Goal: Task Accomplishment & Management: Complete application form

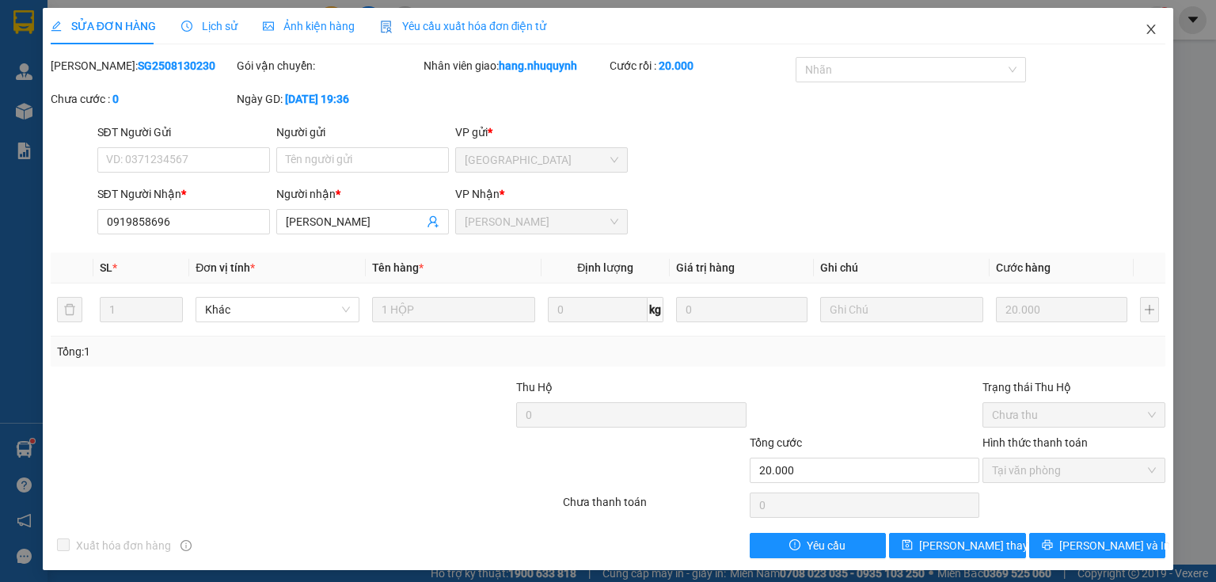
click at [1145, 29] on icon "close" at bounding box center [1151, 29] width 13 height 13
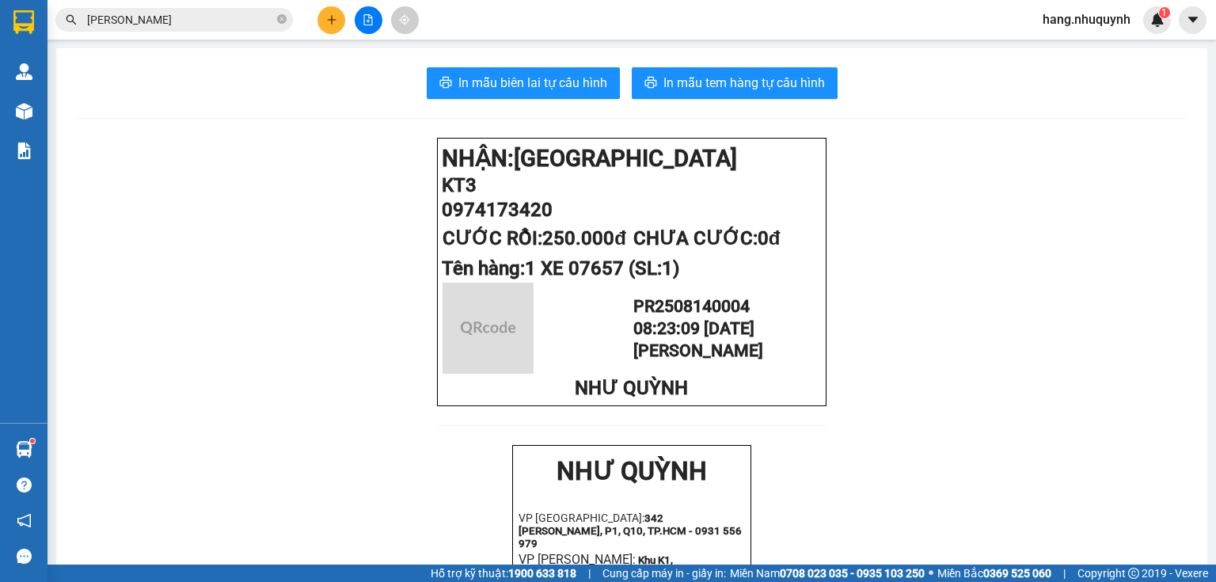
click at [178, 21] on input "[PERSON_NAME]" at bounding box center [180, 19] width 187 height 17
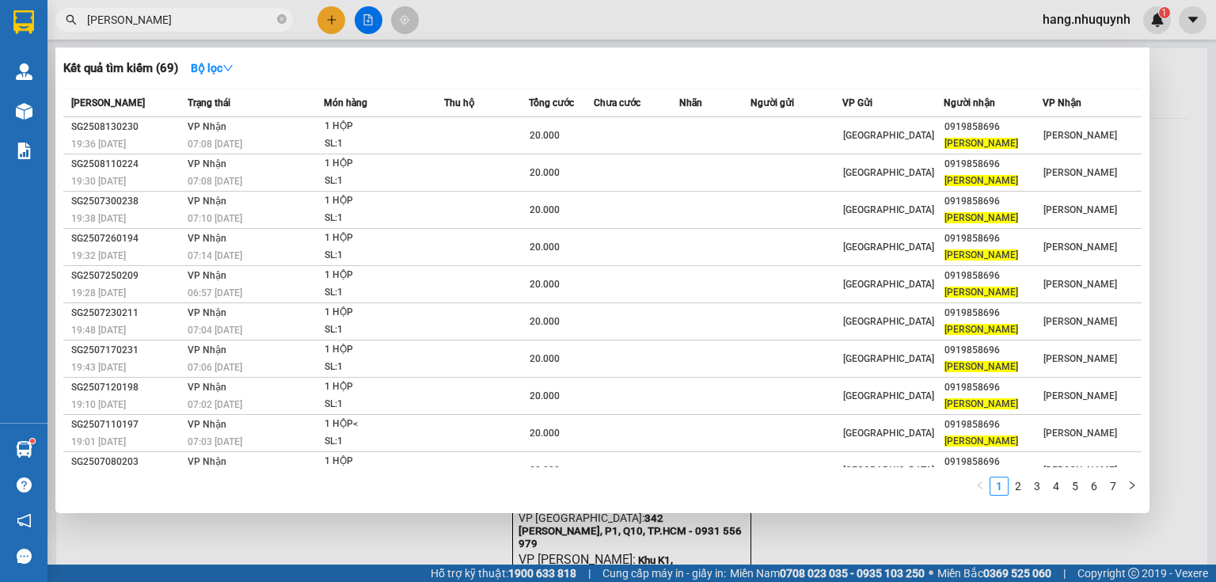
click at [178, 21] on input "[PERSON_NAME]" at bounding box center [180, 19] width 187 height 17
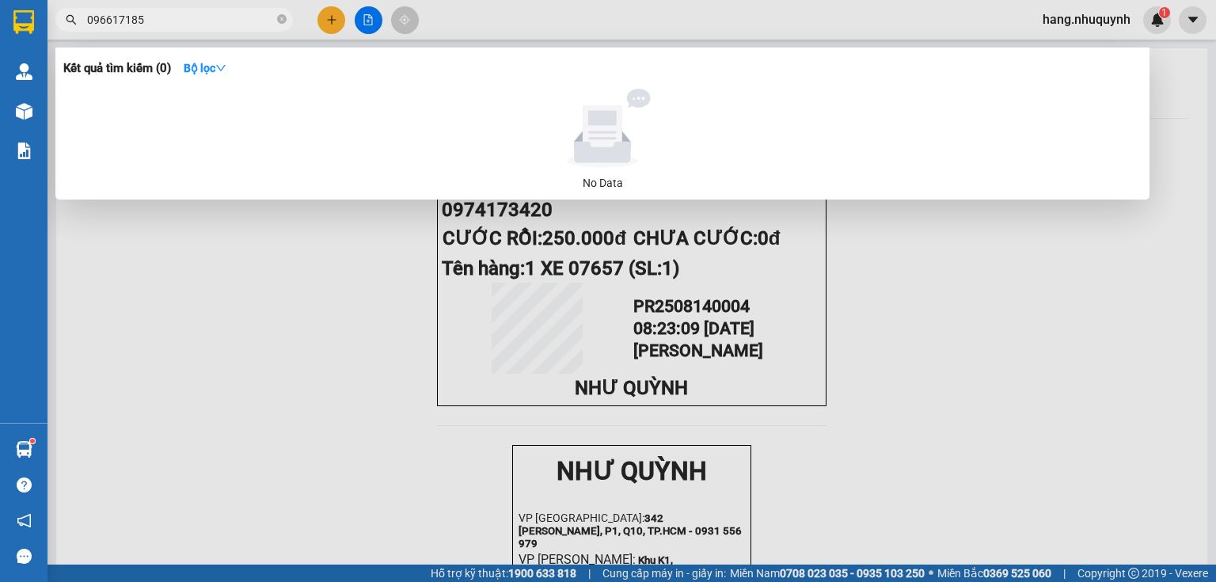
drag, startPoint x: 124, startPoint y: 24, endPoint x: 10, endPoint y: 35, distance: 114.6
click at [13, 39] on section "Kết quả tìm kiếm ( 0 ) Bộ lọc No Data 096617185 hang.nhuquynh 1 Quản [PERSON_NA…" at bounding box center [608, 291] width 1216 height 582
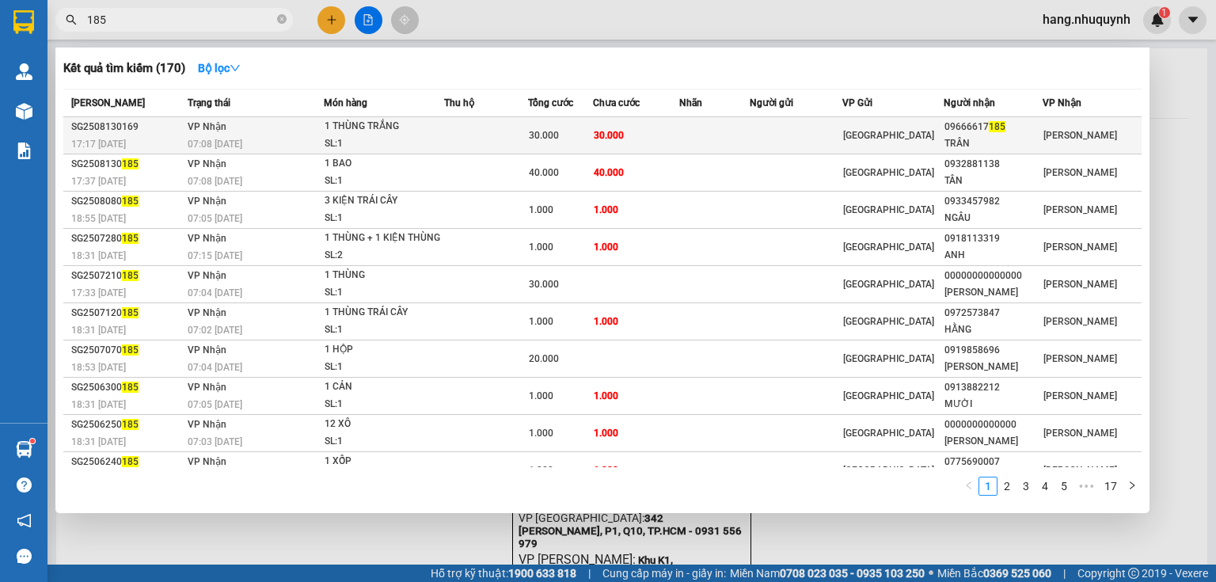
type input "185"
click at [721, 139] on td at bounding box center [715, 135] width 71 height 37
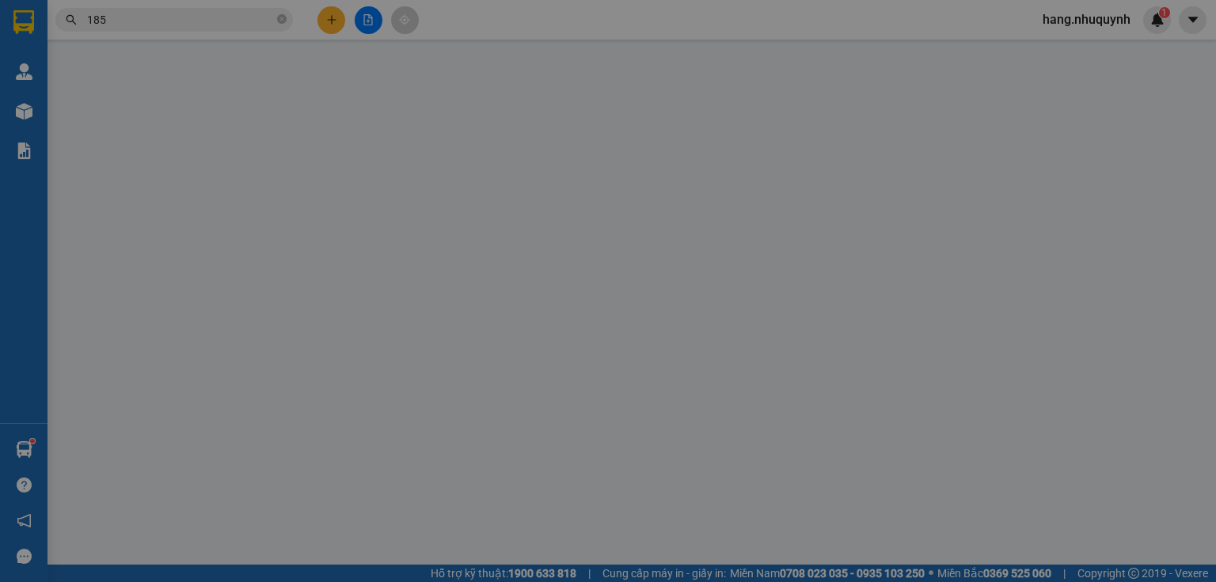
type input "09666617185"
type input "TRÂN"
type input "30.000"
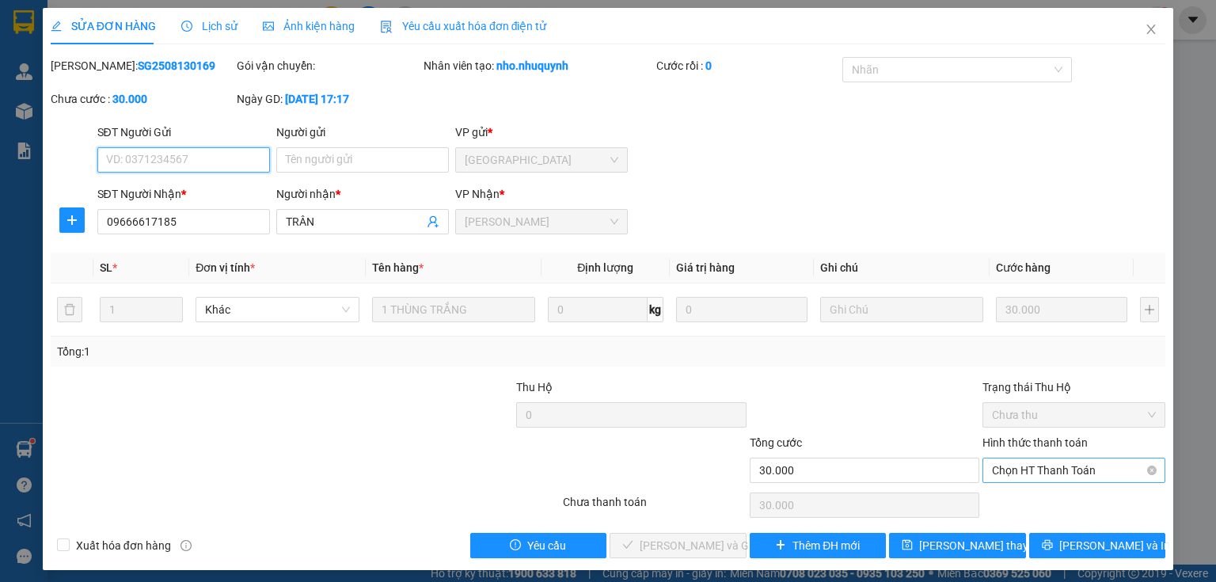
click at [1061, 465] on span "Chọn HT Thanh Toán" at bounding box center [1074, 471] width 164 height 24
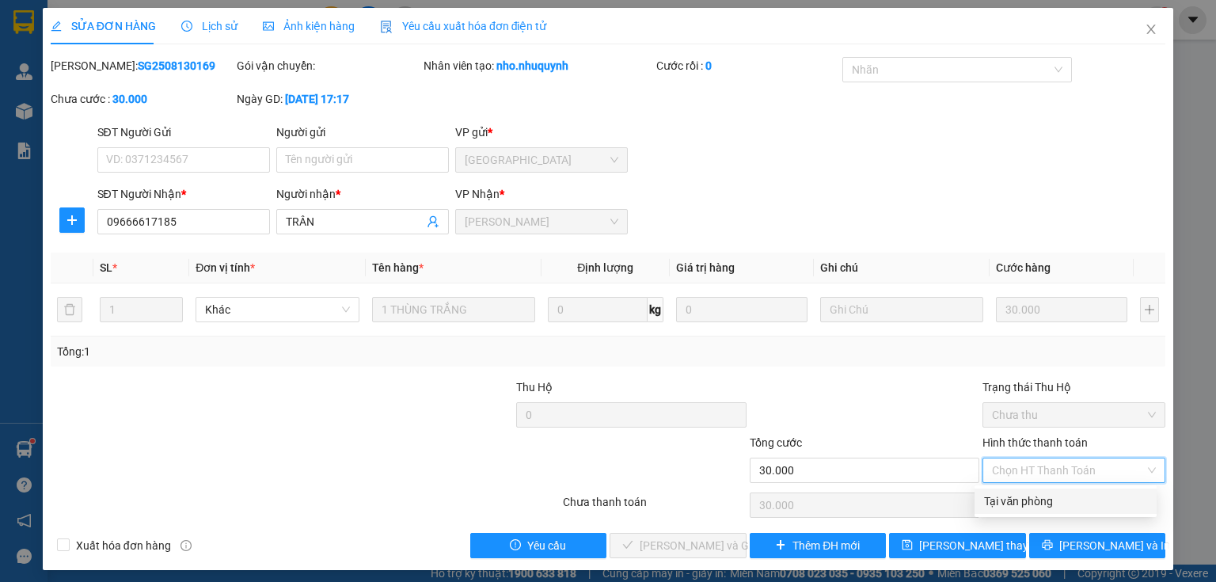
drag, startPoint x: 1037, startPoint y: 504, endPoint x: 728, endPoint y: 550, distance: 312.3
click at [1037, 503] on div "Tại văn phòng" at bounding box center [1065, 501] width 163 height 17
type input "0"
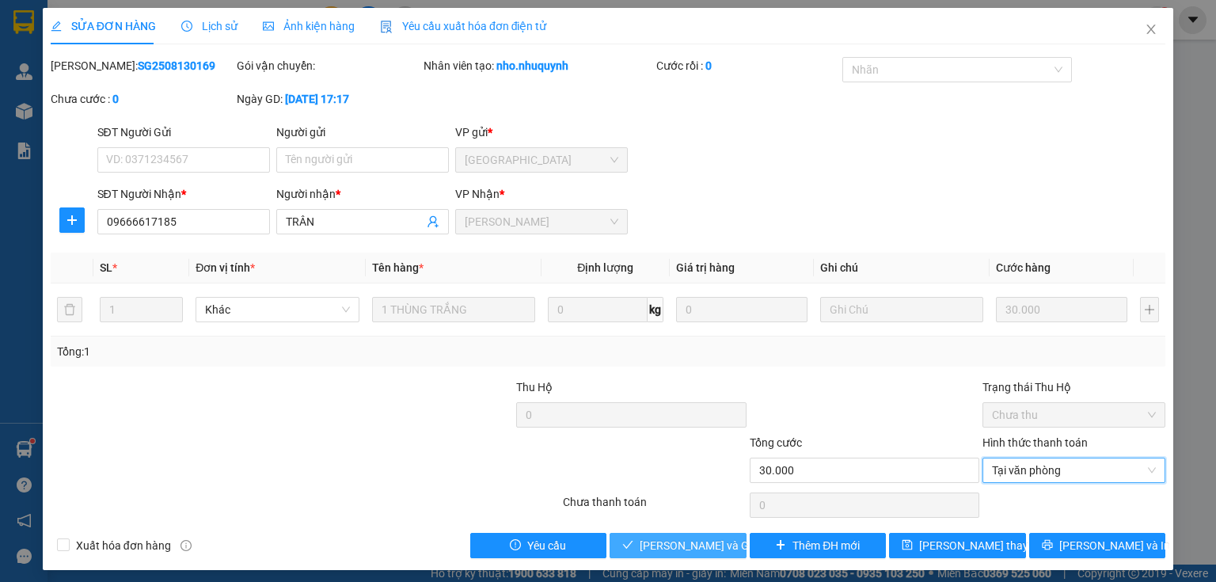
click at [692, 546] on span "[PERSON_NAME] và Giao hàng" at bounding box center [716, 545] width 152 height 17
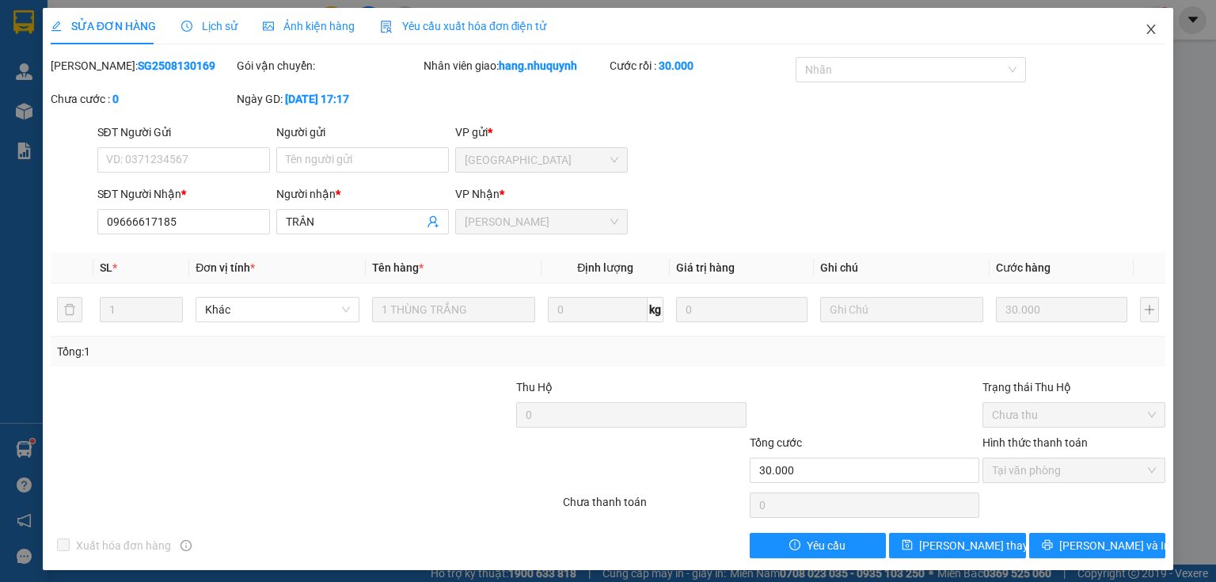
click at [1145, 34] on icon "close" at bounding box center [1151, 29] width 13 height 13
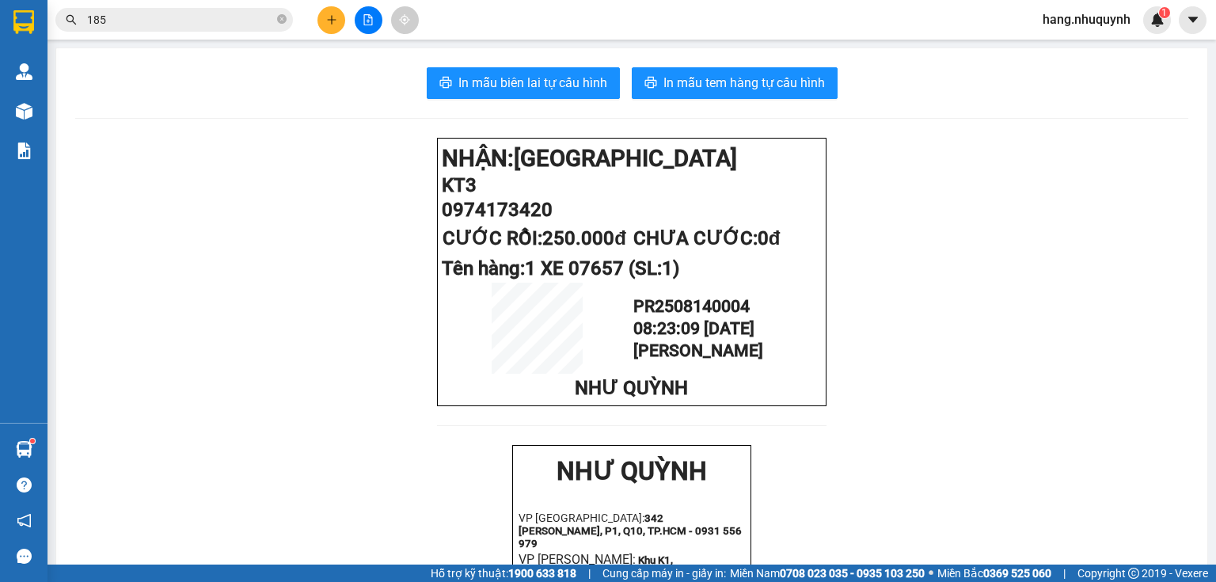
click at [164, 21] on input "185" at bounding box center [180, 19] width 187 height 17
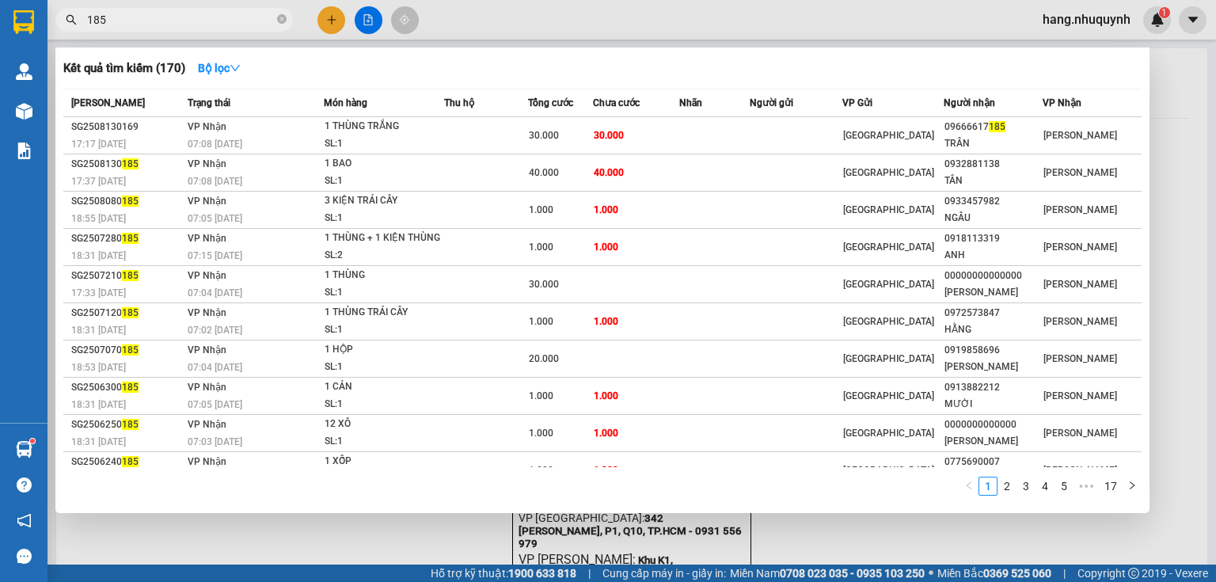
click at [164, 21] on input "185" at bounding box center [180, 19] width 187 height 17
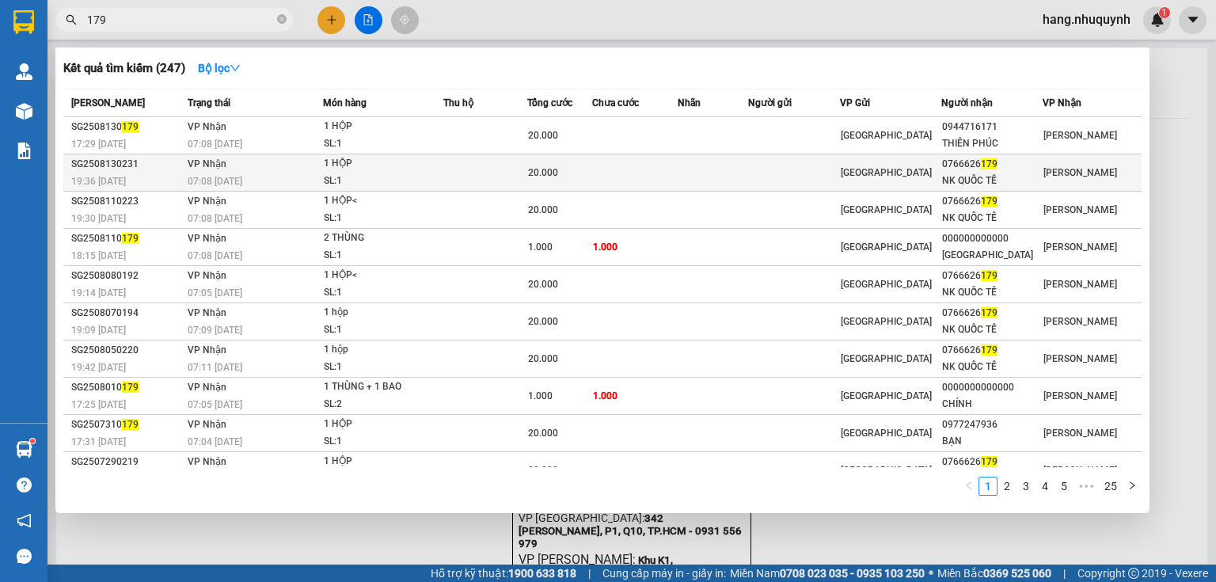
type input "179"
click at [405, 178] on div "SL: 1" at bounding box center [383, 181] width 119 height 17
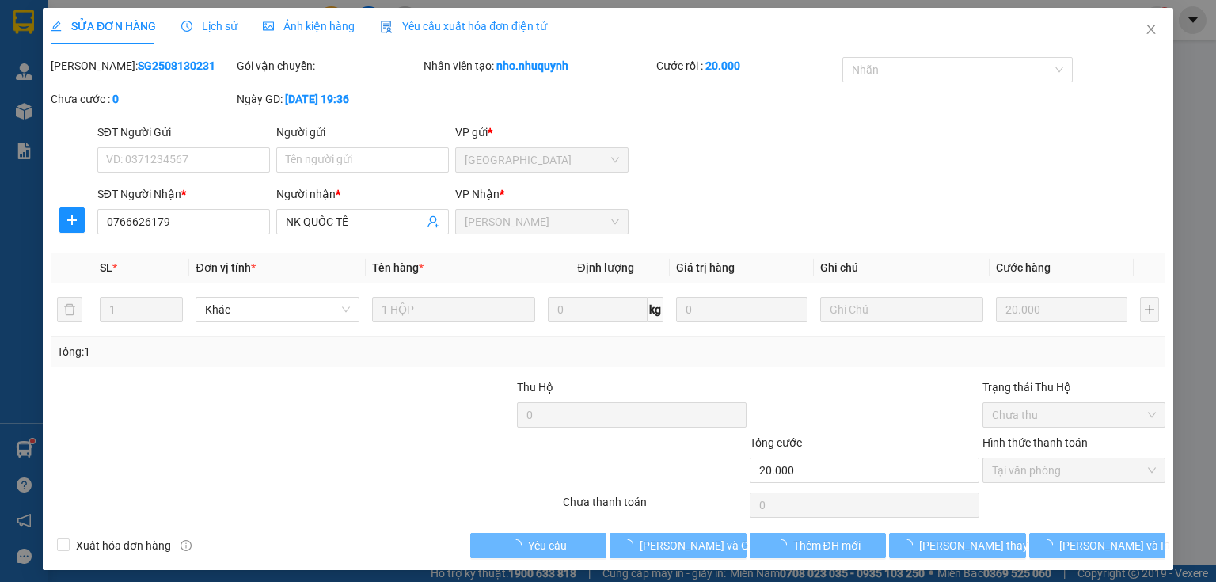
type input "0766626179"
type input "NK QUỐC TẾ"
type input "20.000"
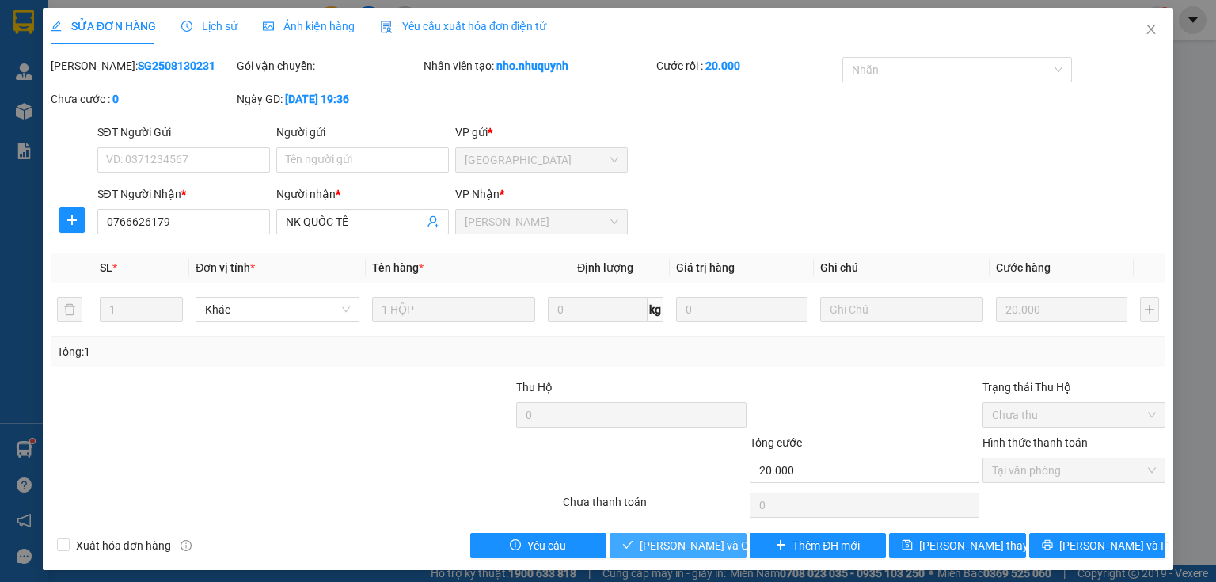
click at [678, 542] on span "[PERSON_NAME] và Giao hàng" at bounding box center [716, 545] width 152 height 17
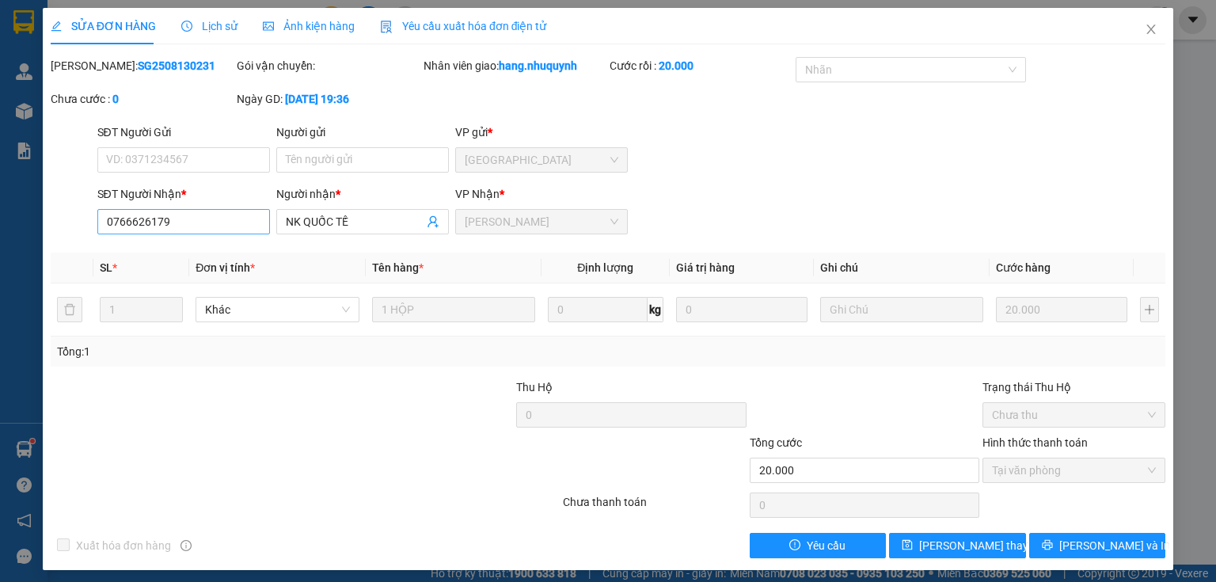
drag, startPoint x: 137, startPoint y: 412, endPoint x: 148, endPoint y: 210, distance: 202.3
click at [139, 406] on div at bounding box center [165, 406] width 233 height 55
click at [1145, 31] on icon "close" at bounding box center [1151, 29] width 13 height 13
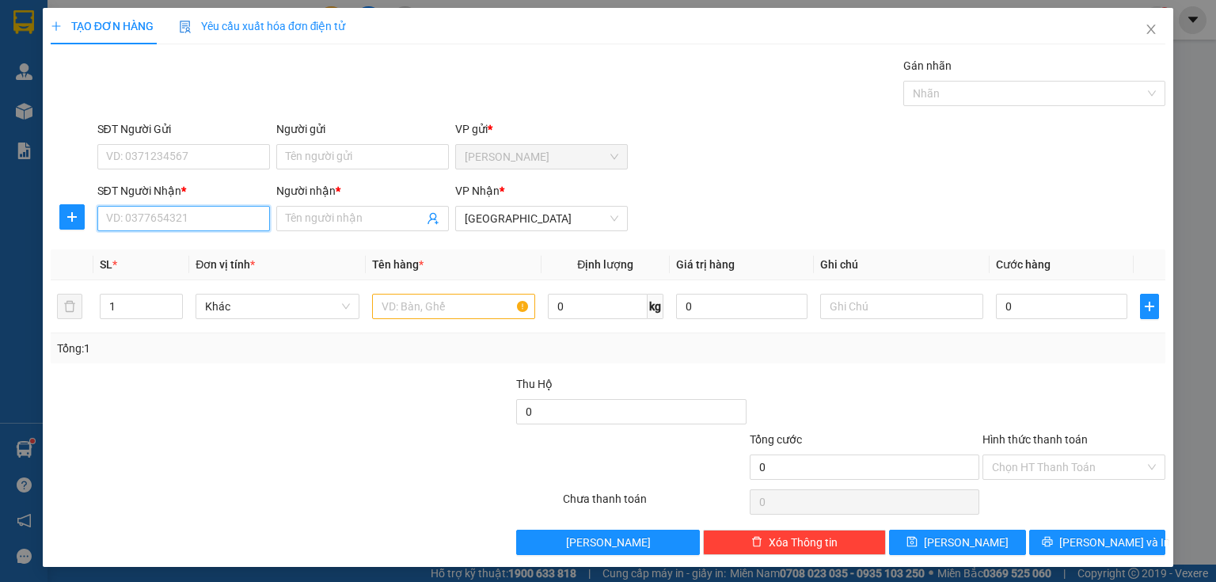
click at [171, 216] on input "SĐT Người Nhận *" at bounding box center [183, 218] width 173 height 25
click at [357, 226] on input "Người nhận *" at bounding box center [355, 218] width 138 height 17
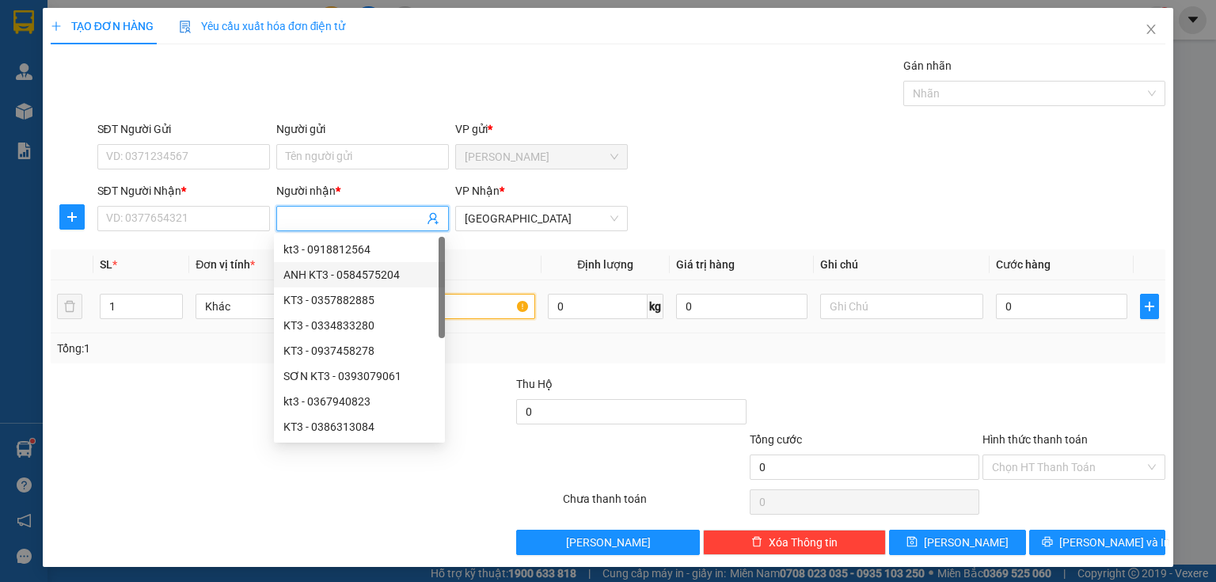
click at [478, 307] on input "text" at bounding box center [453, 306] width 163 height 25
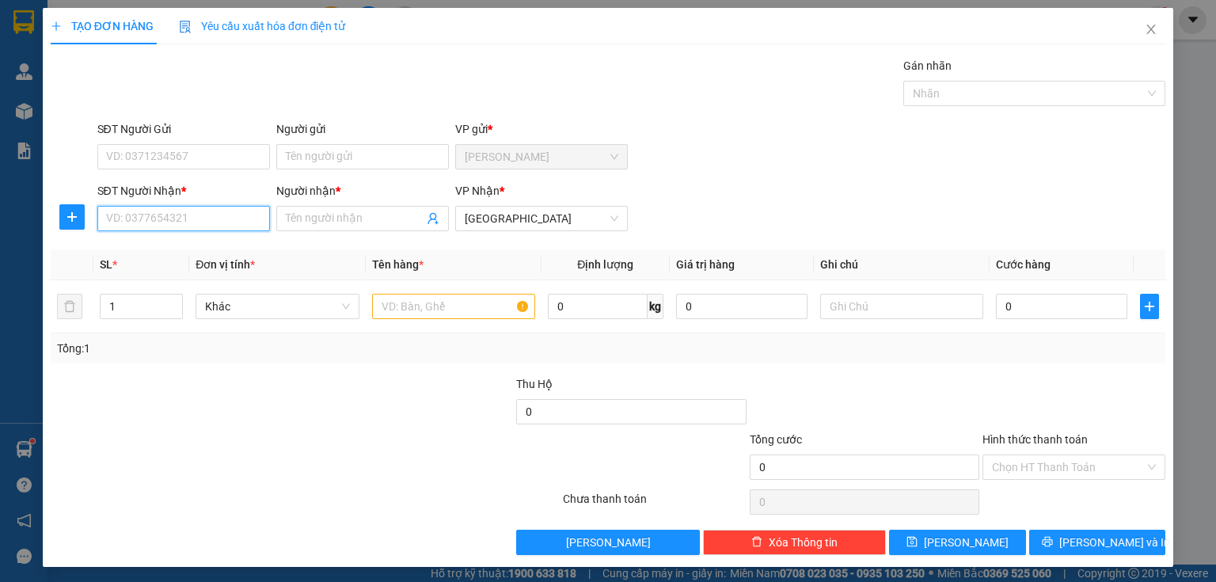
click at [162, 219] on input "SĐT Người Nhận *" at bounding box center [183, 218] width 173 height 25
type input "0356790440"
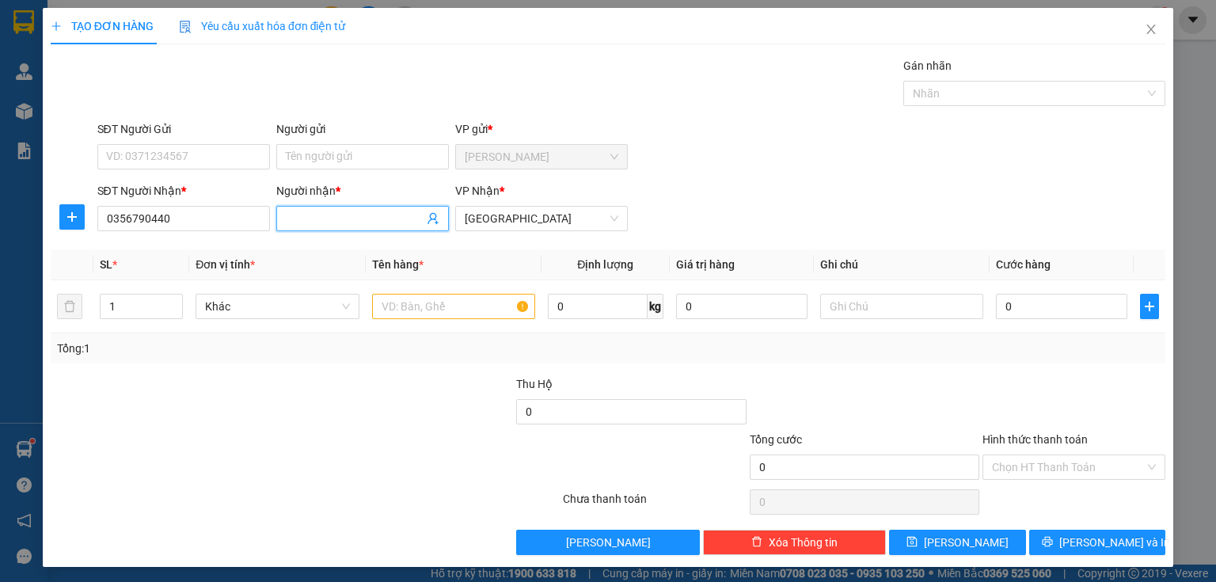
click at [322, 219] on input "Người nhận *" at bounding box center [355, 218] width 138 height 17
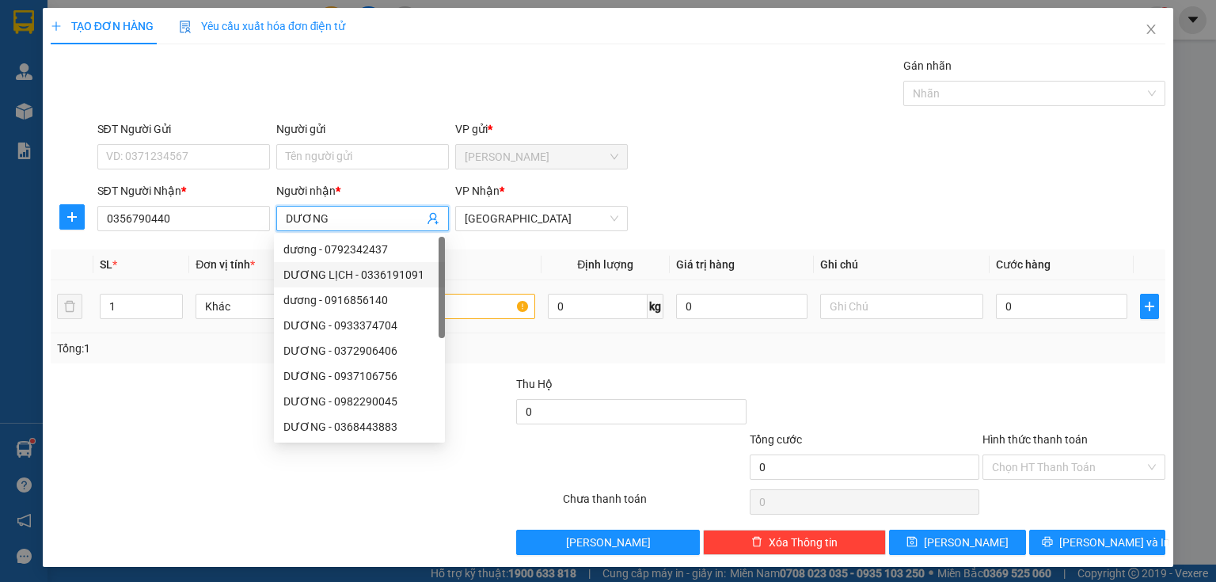
type input "DƯƠNG"
click at [472, 301] on input "text" at bounding box center [453, 306] width 163 height 25
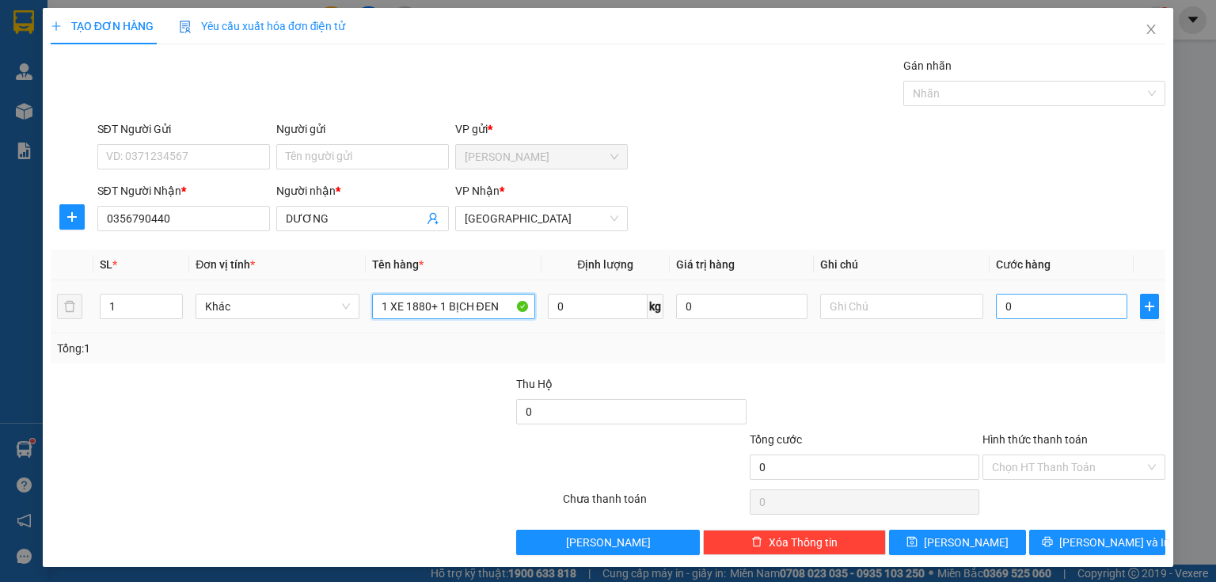
type input "1 XE 1880+ 1 BỊCH ĐEN"
click at [1010, 299] on input "0" at bounding box center [1061, 306] width 131 height 25
type input "2"
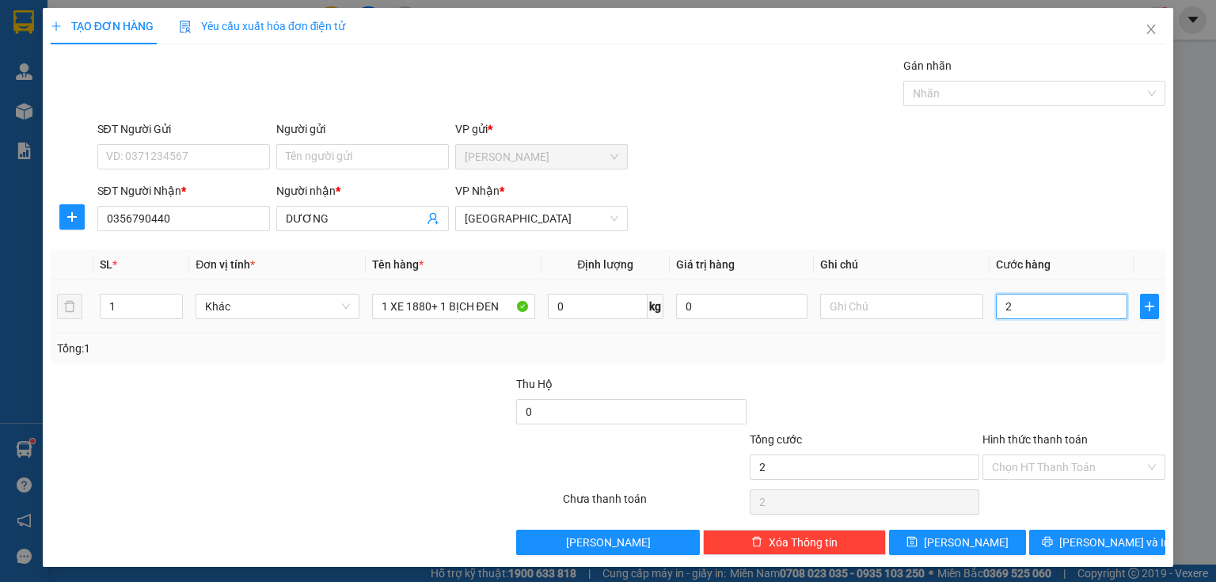
type input "27"
type input "270"
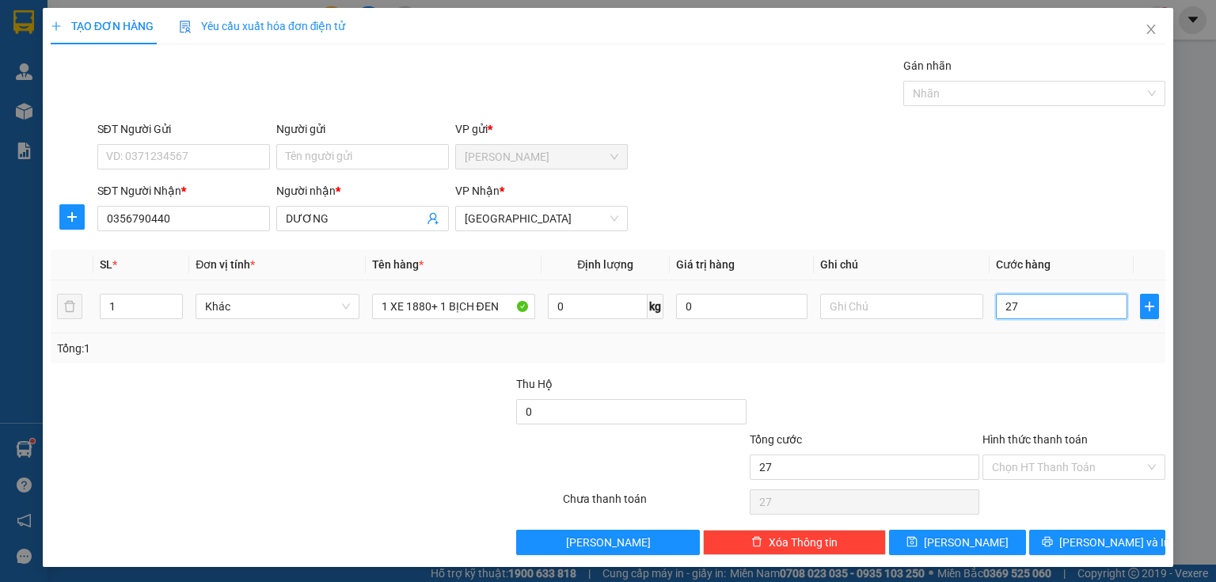
type input "270"
type input "2.700"
type input "27.000"
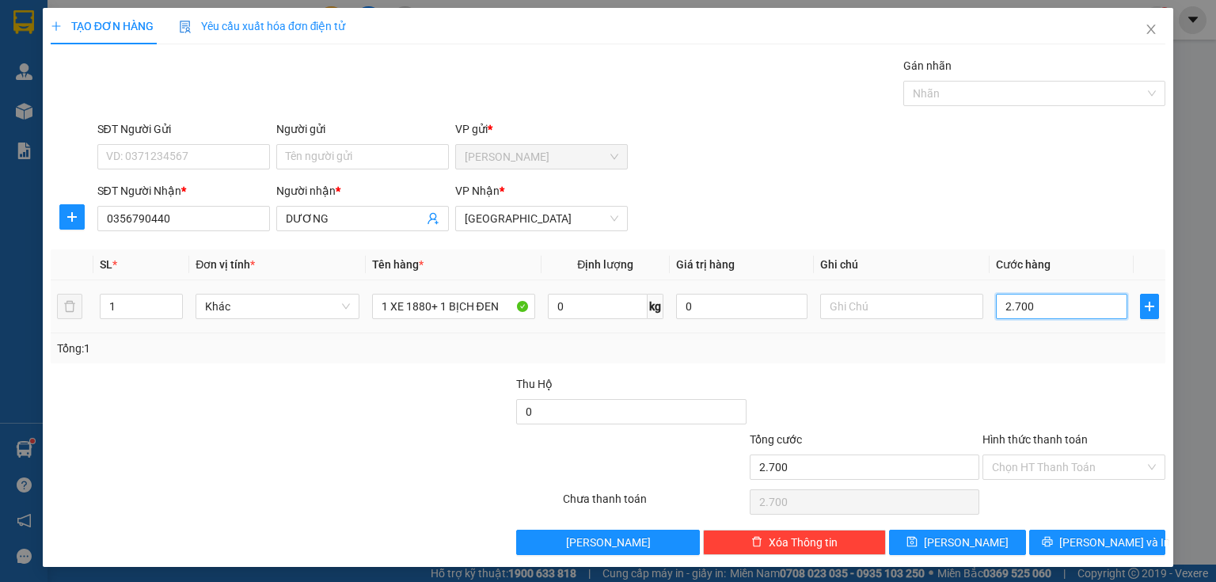
type input "27.000"
type input "270.000"
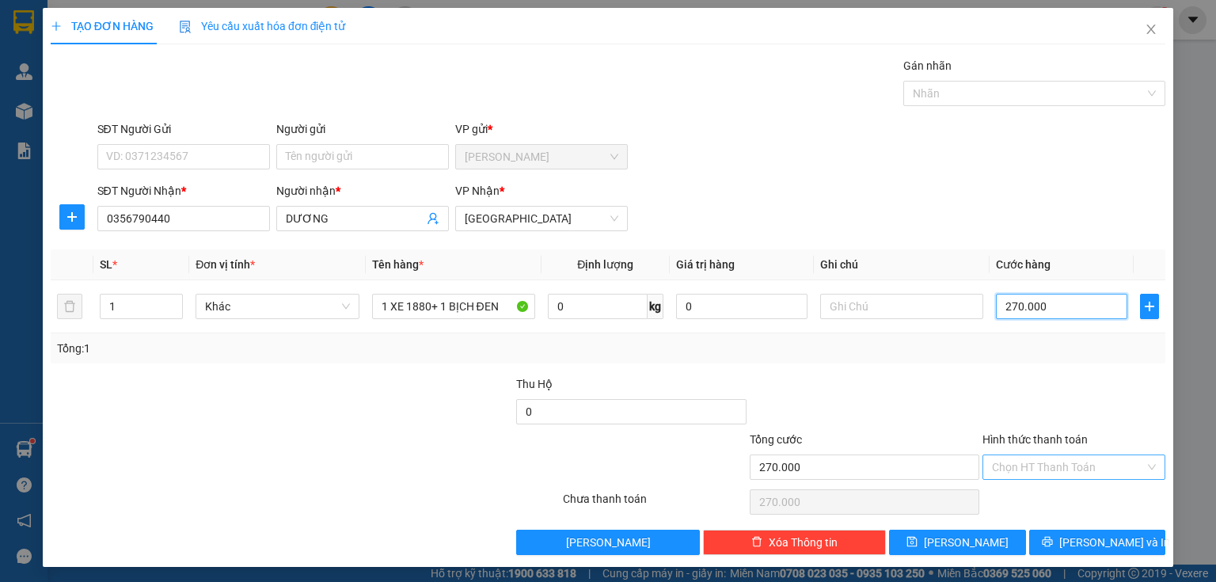
type input "270.000"
click at [1054, 456] on input "Hình thức thanh toán" at bounding box center [1068, 467] width 153 height 24
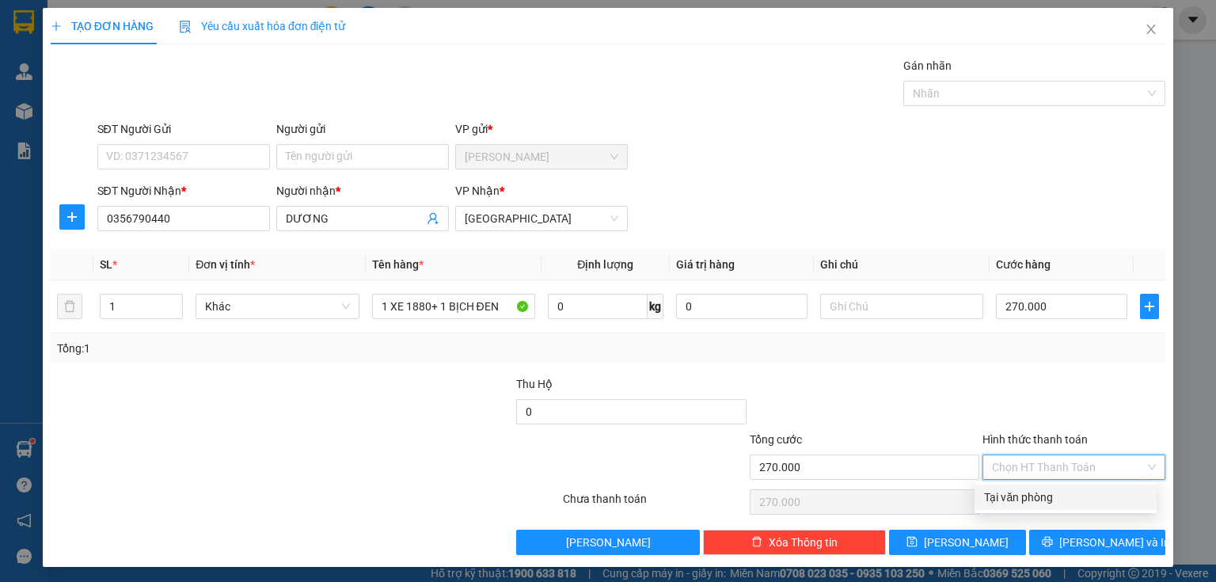
click at [1033, 500] on div "Tại văn phòng" at bounding box center [1065, 497] width 163 height 17
type input "0"
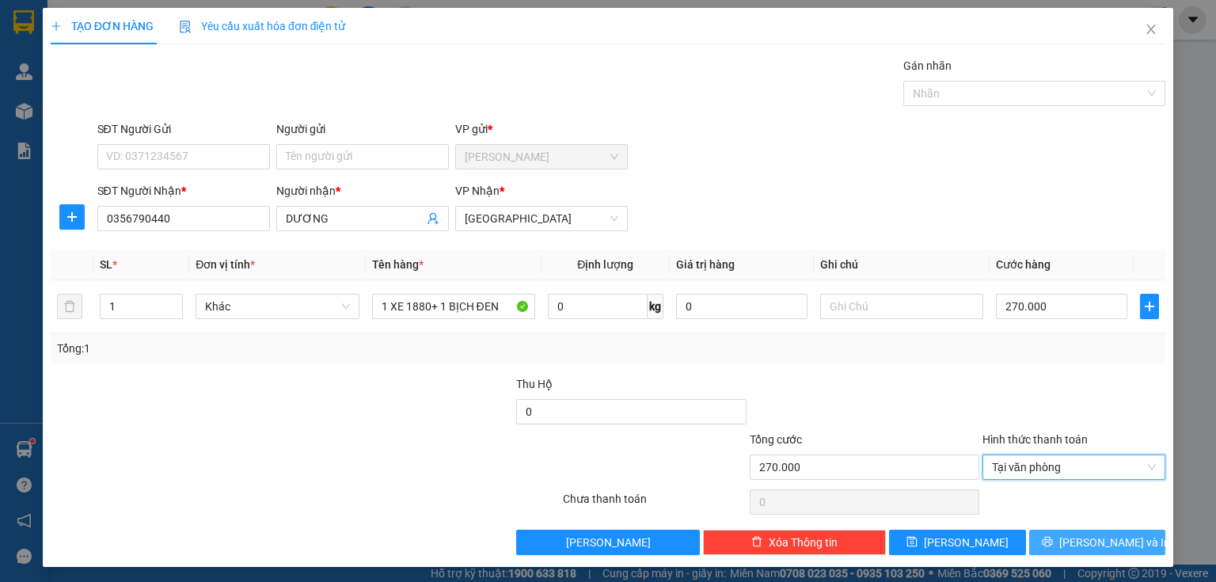
click at [1057, 543] on button "[PERSON_NAME] và In" at bounding box center [1098, 542] width 137 height 25
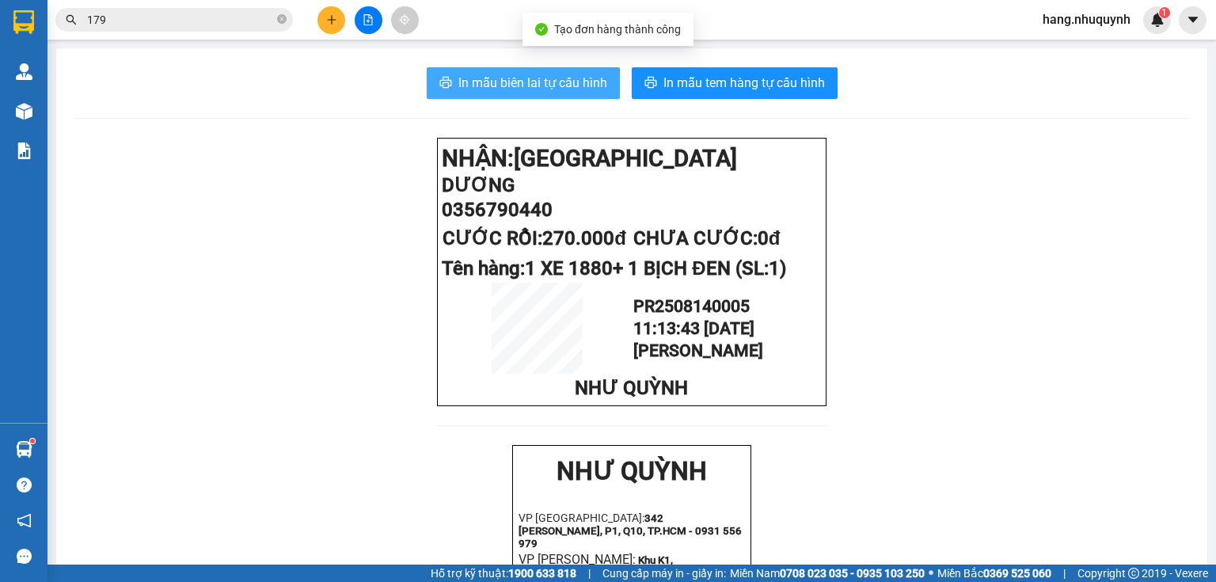
click at [515, 76] on span "In mẫu biên lai tự cấu hình" at bounding box center [533, 83] width 149 height 20
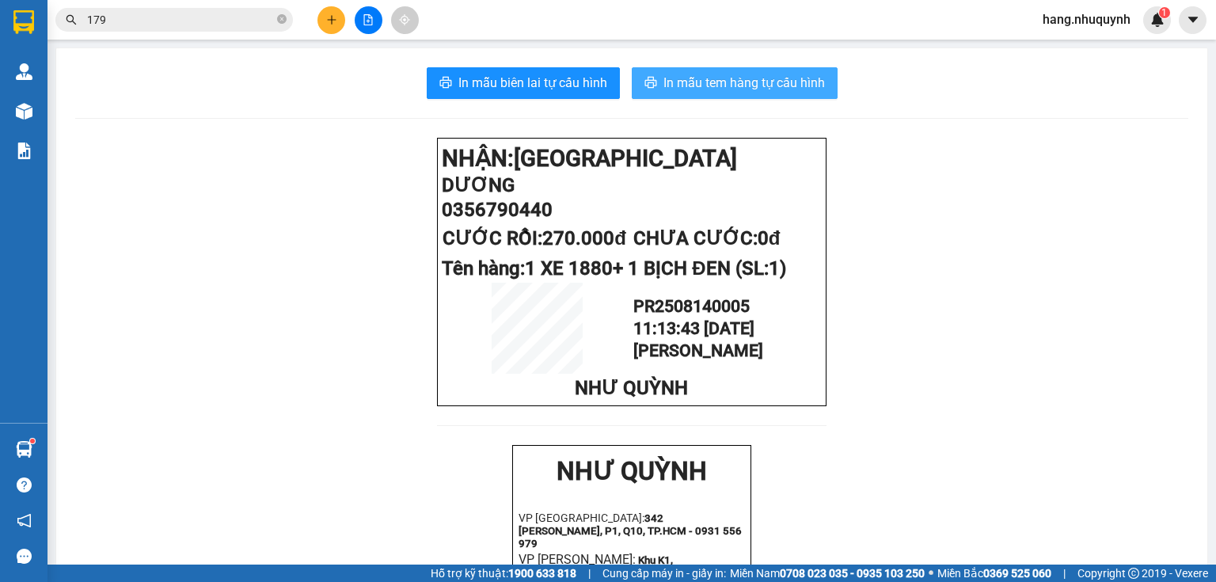
click at [733, 85] on span "In mẫu tem hàng tự cấu hình" at bounding box center [745, 83] width 162 height 20
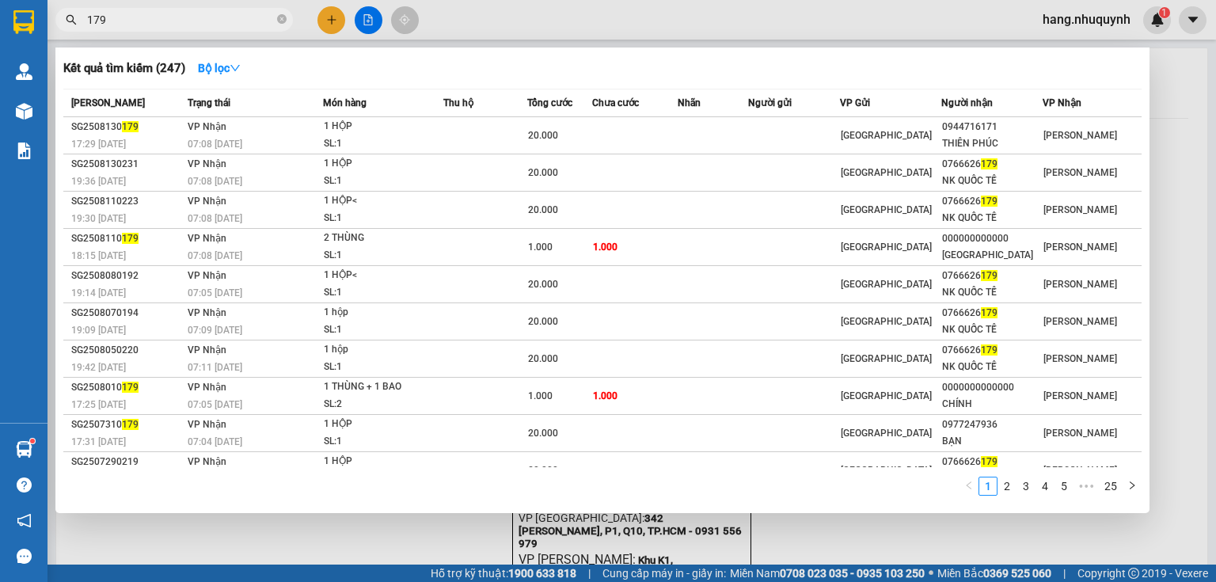
click at [231, 17] on input "179" at bounding box center [180, 19] width 187 height 17
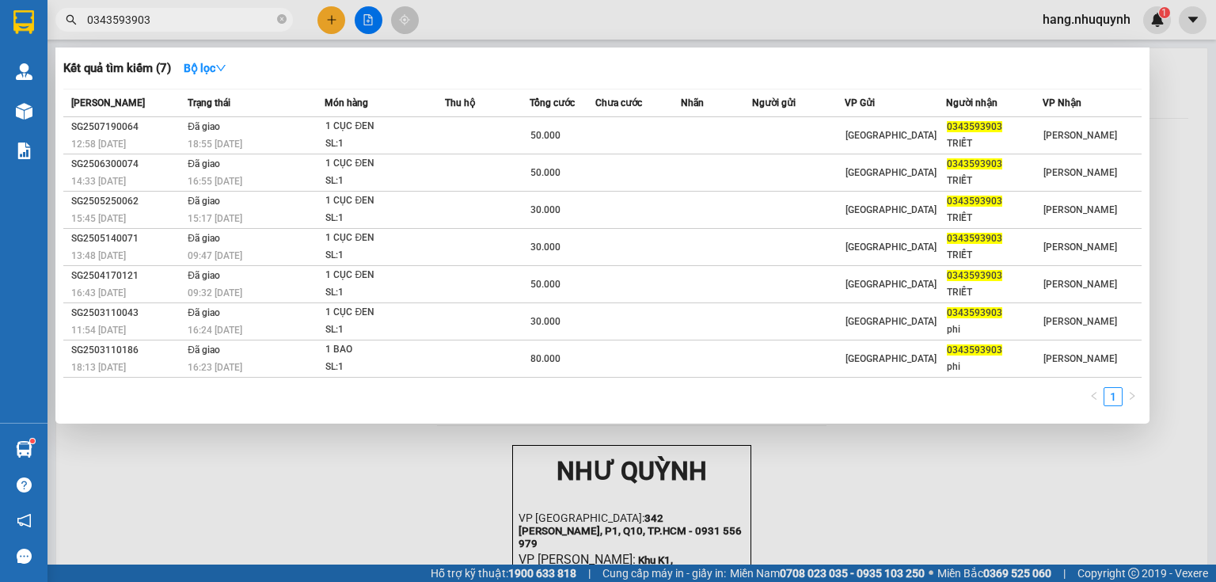
click at [177, 11] on input "0343593903" at bounding box center [180, 19] width 187 height 17
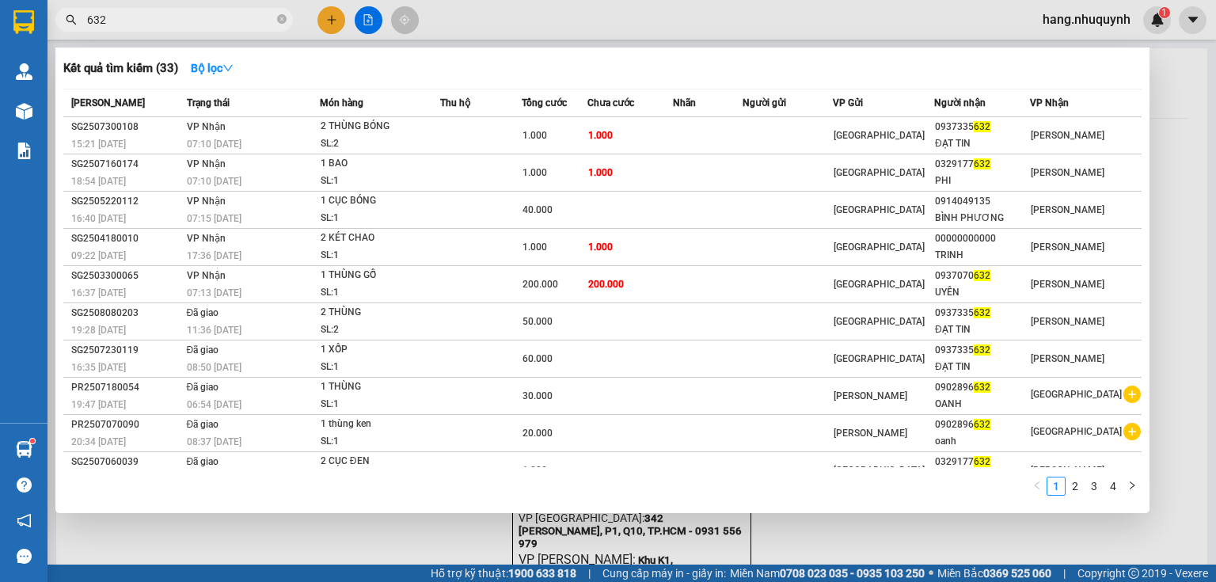
click at [168, 23] on input "632" at bounding box center [180, 19] width 187 height 17
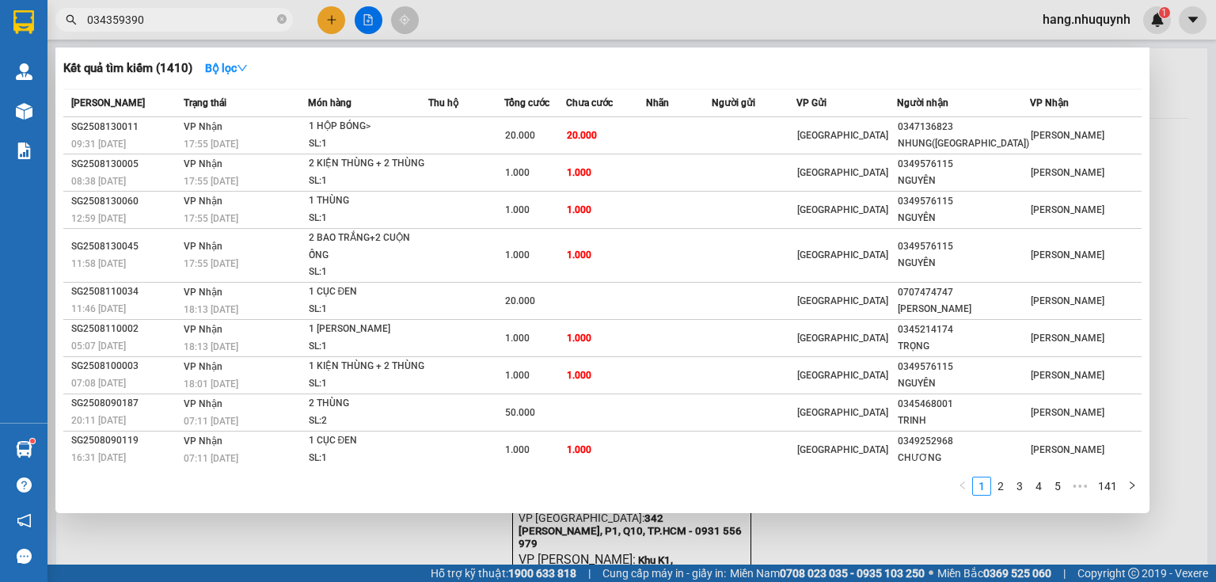
type input "0343593903"
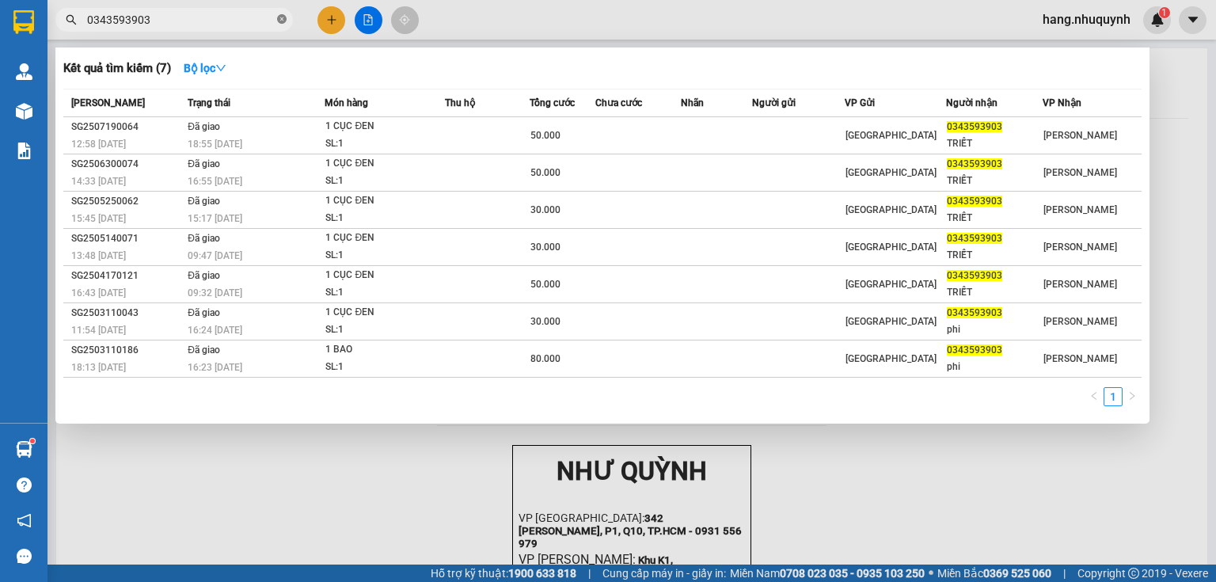
click at [280, 13] on span at bounding box center [282, 20] width 10 height 15
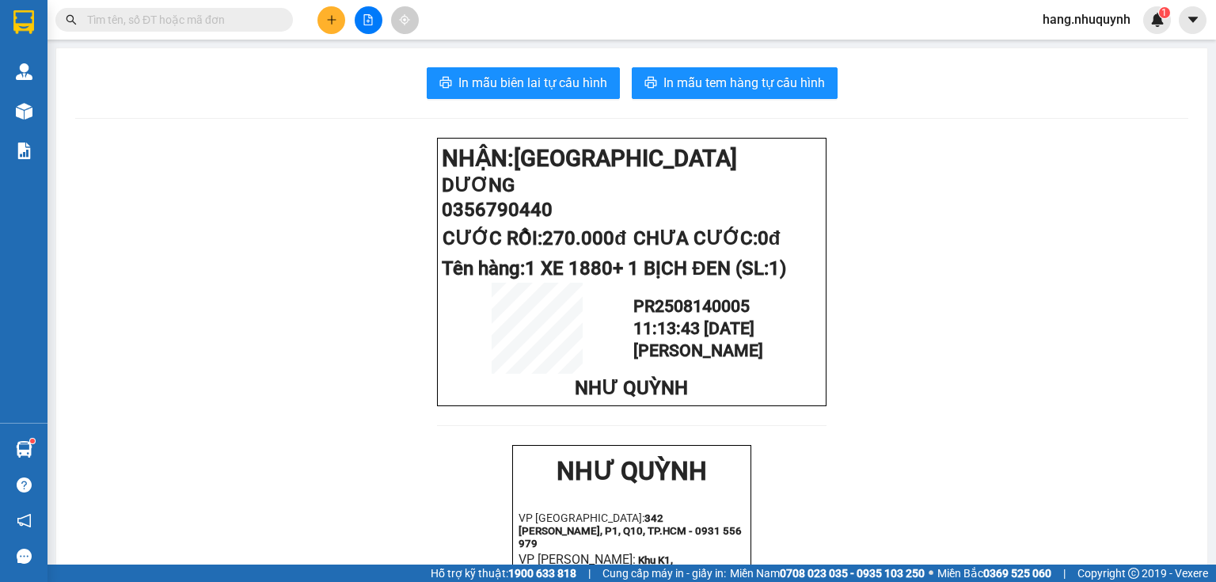
click at [203, 21] on input "text" at bounding box center [180, 19] width 187 height 17
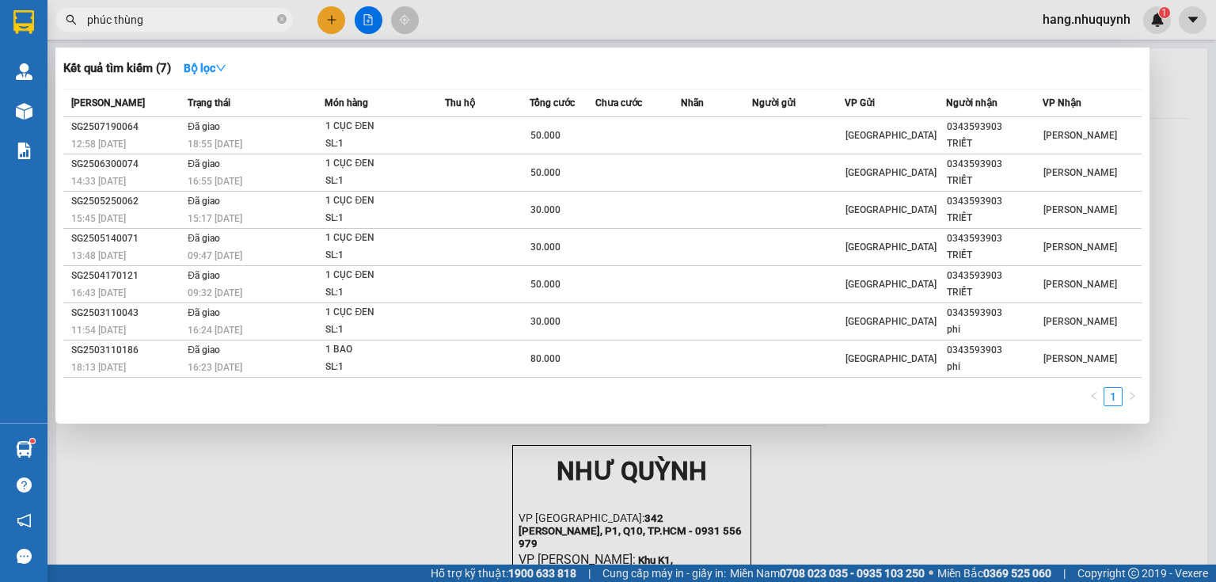
click at [149, 23] on input "phúc thùng" at bounding box center [180, 19] width 187 height 17
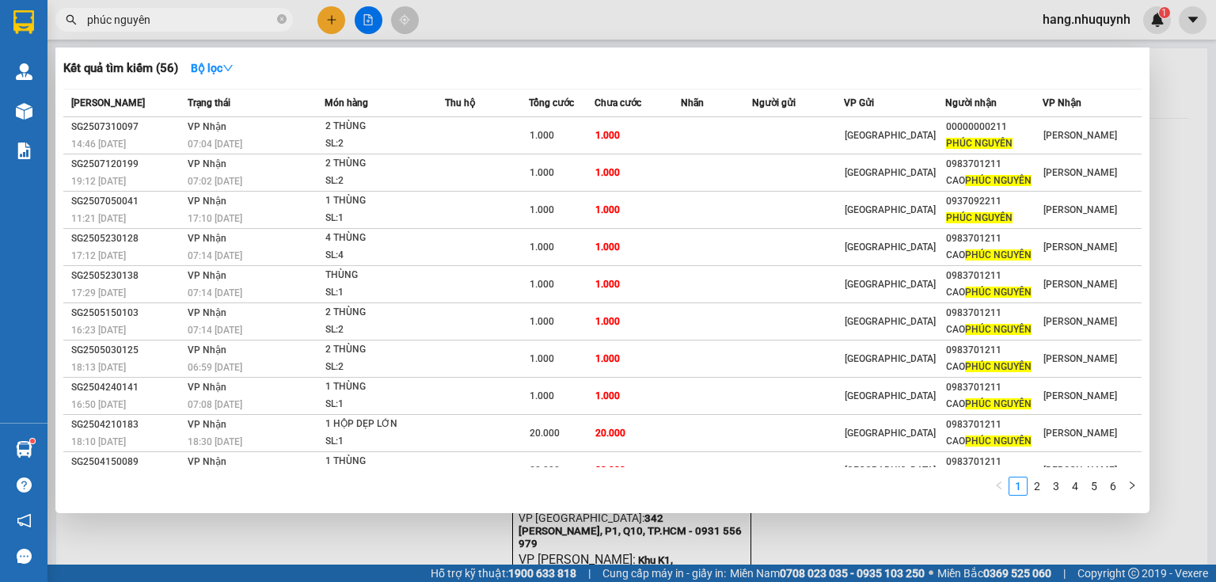
click at [223, 25] on input "phúc nguyên" at bounding box center [180, 19] width 187 height 17
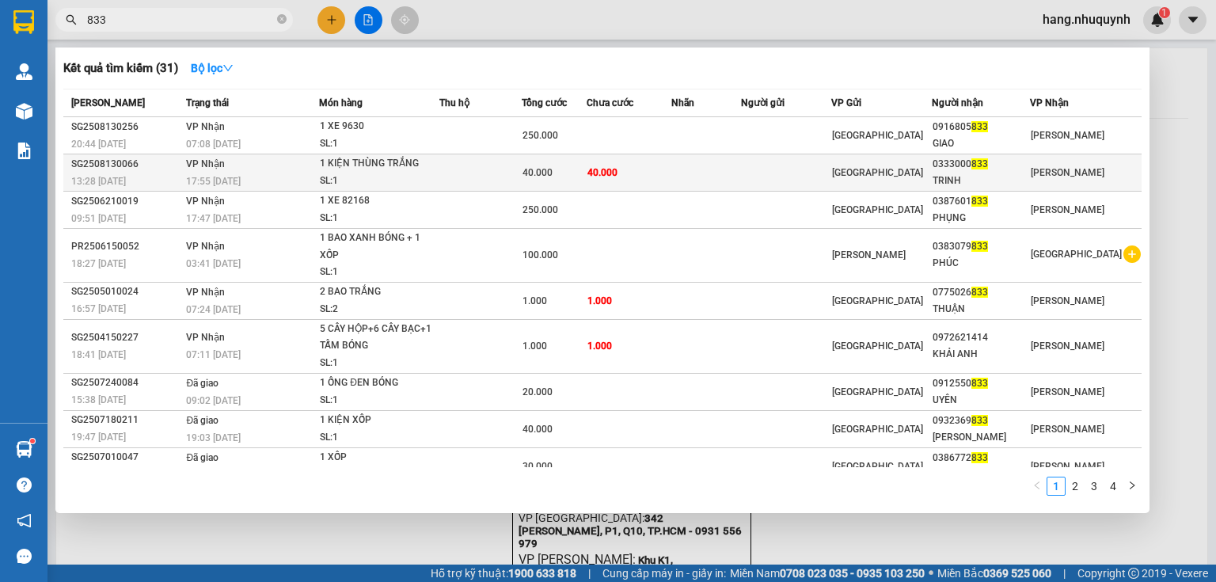
type input "833"
click at [655, 183] on td "40.000" at bounding box center [629, 172] width 84 height 37
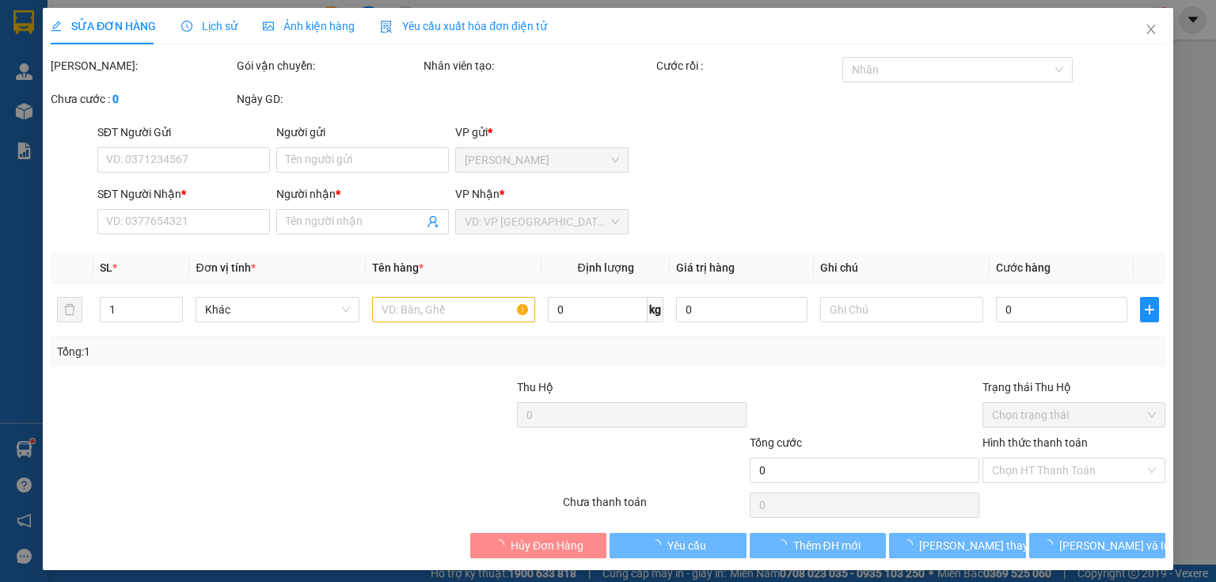
type input "0333000833"
type input "TRINH"
type input "40.000"
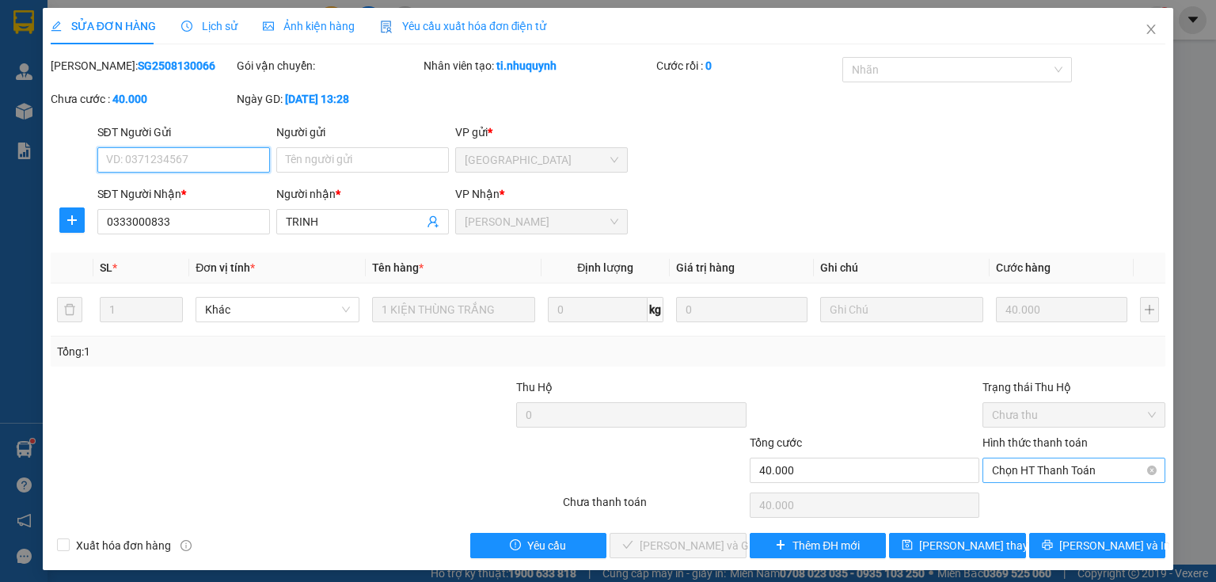
click at [1049, 475] on span "Chọn HT Thanh Toán" at bounding box center [1074, 471] width 164 height 24
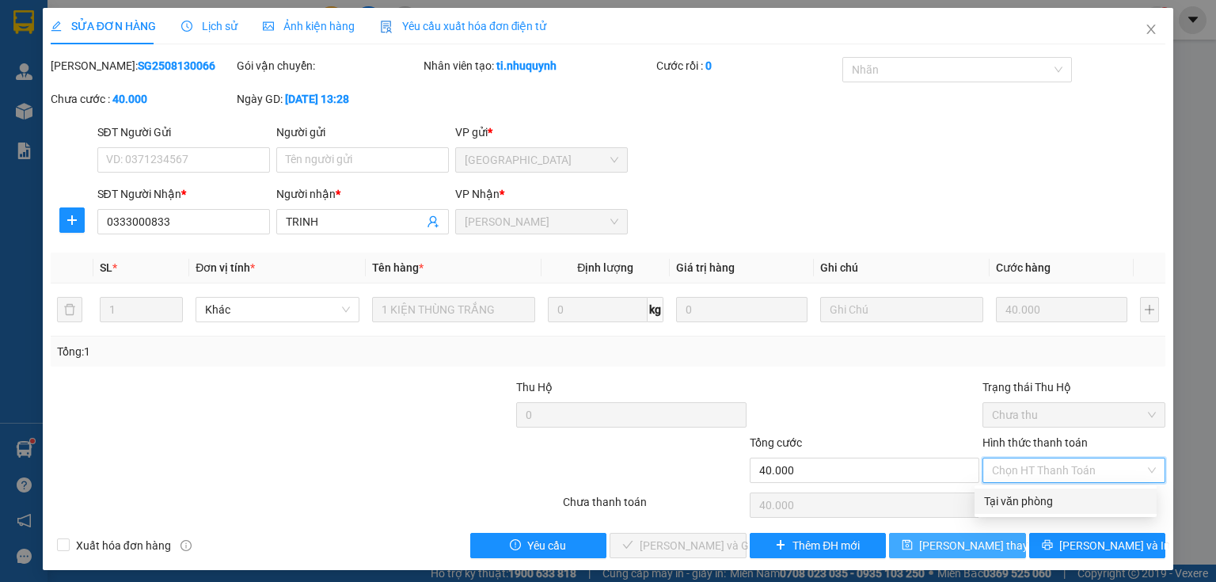
drag, startPoint x: 1042, startPoint y: 501, endPoint x: 949, endPoint y: 548, distance: 104.8
click at [1041, 501] on div "Tại văn phòng" at bounding box center [1065, 501] width 163 height 17
type input "0"
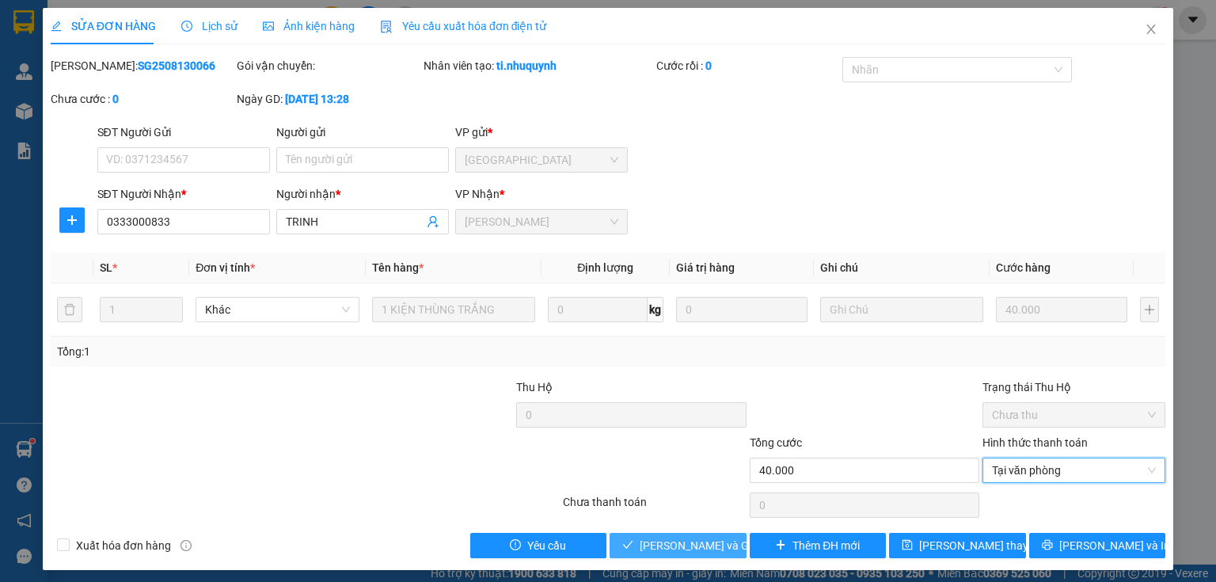
click at [694, 549] on span "[PERSON_NAME] và Giao hàng" at bounding box center [716, 545] width 152 height 17
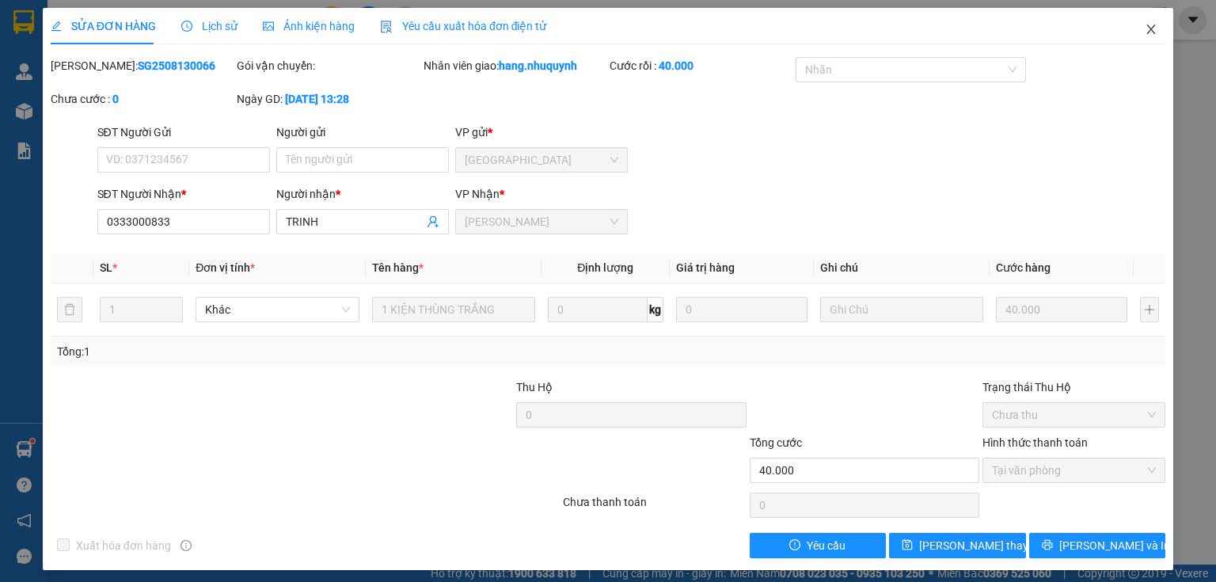
click at [1148, 31] on icon "close" at bounding box center [1152, 30] width 9 height 10
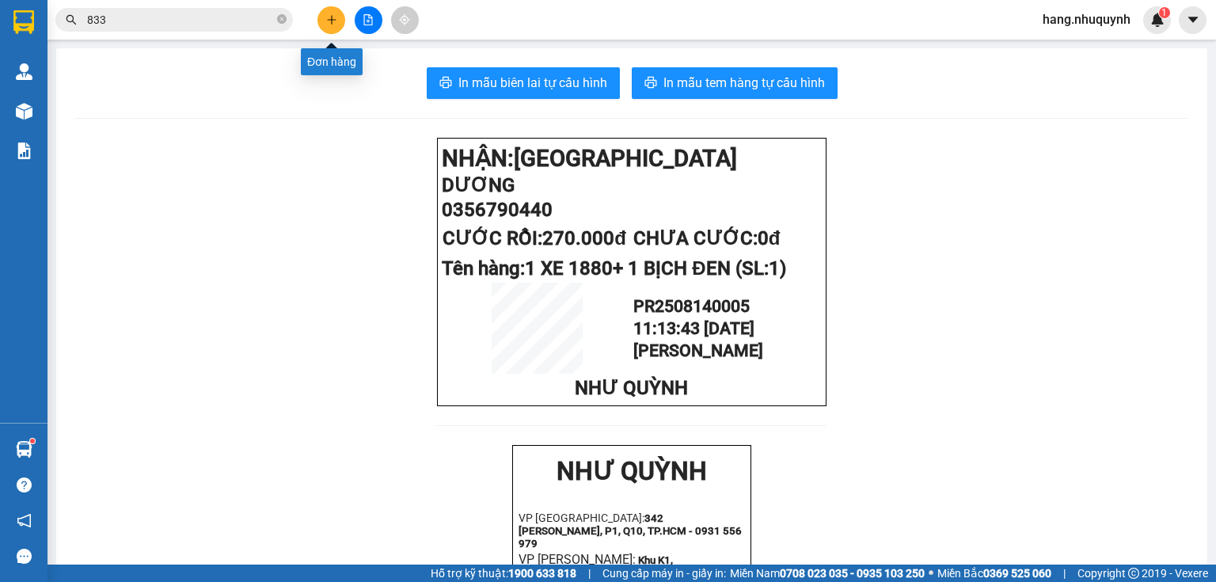
click at [329, 17] on icon "plus" at bounding box center [331, 19] width 11 height 11
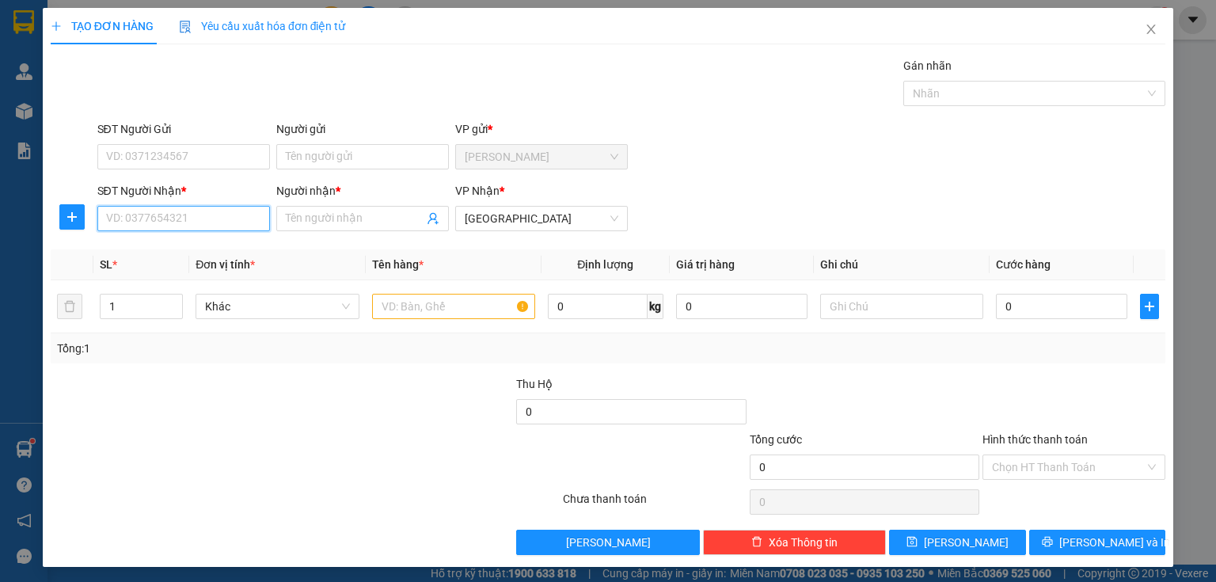
click at [230, 216] on input "SĐT Người Nhận *" at bounding box center [183, 218] width 173 height 25
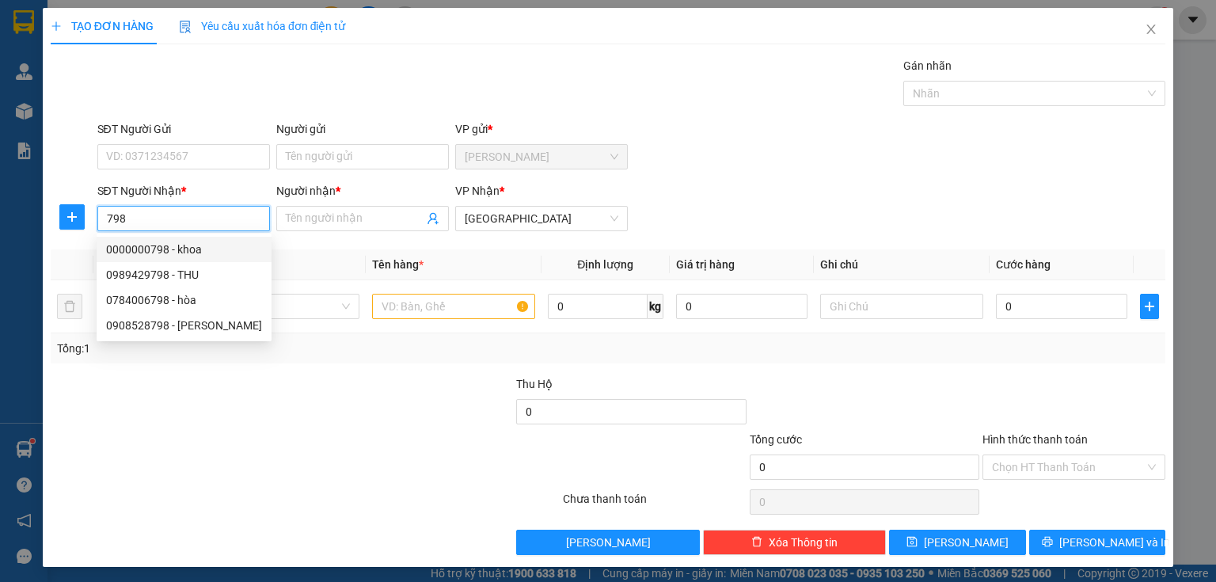
click at [178, 249] on div "0000000798 - khoa" at bounding box center [184, 249] width 156 height 17
type input "0000000798"
type input "khoa"
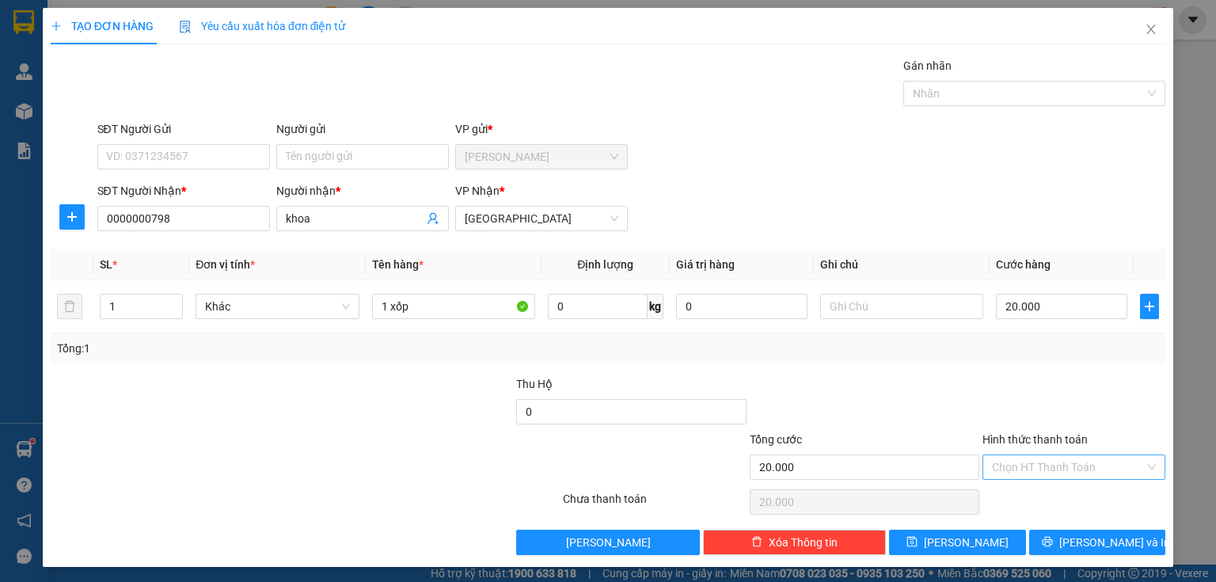
click at [1056, 466] on input "Hình thức thanh toán" at bounding box center [1068, 467] width 153 height 24
click at [1045, 502] on div "Tại văn phòng" at bounding box center [1065, 497] width 163 height 17
click at [1053, 542] on button "[PERSON_NAME] và In" at bounding box center [1098, 542] width 137 height 25
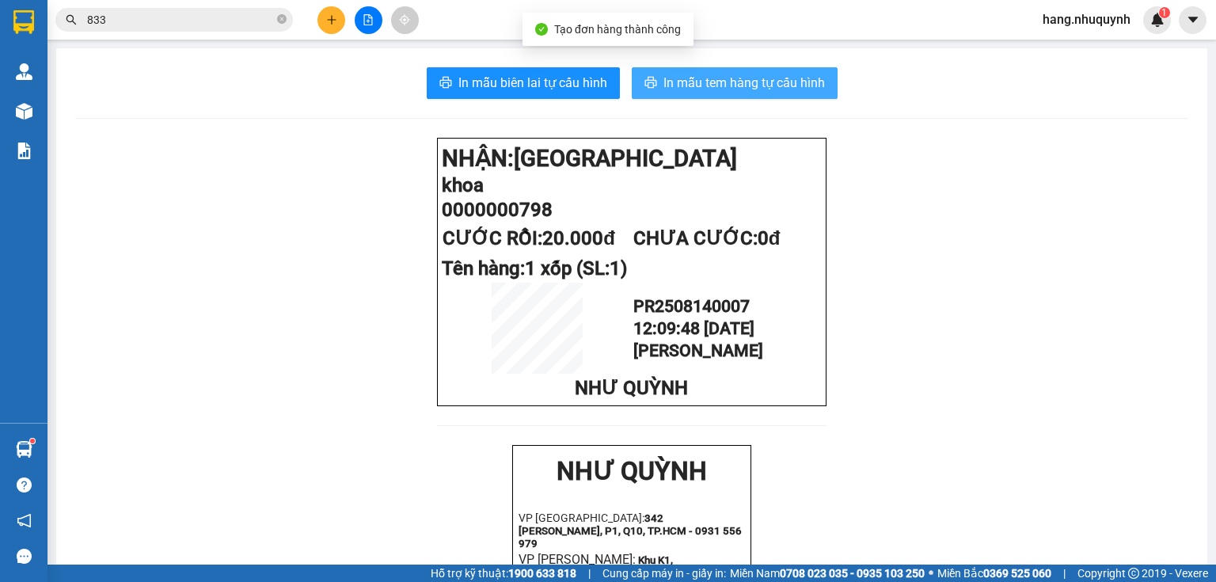
click at [741, 89] on span "In mẫu tem hàng tự cấu hình" at bounding box center [745, 83] width 162 height 20
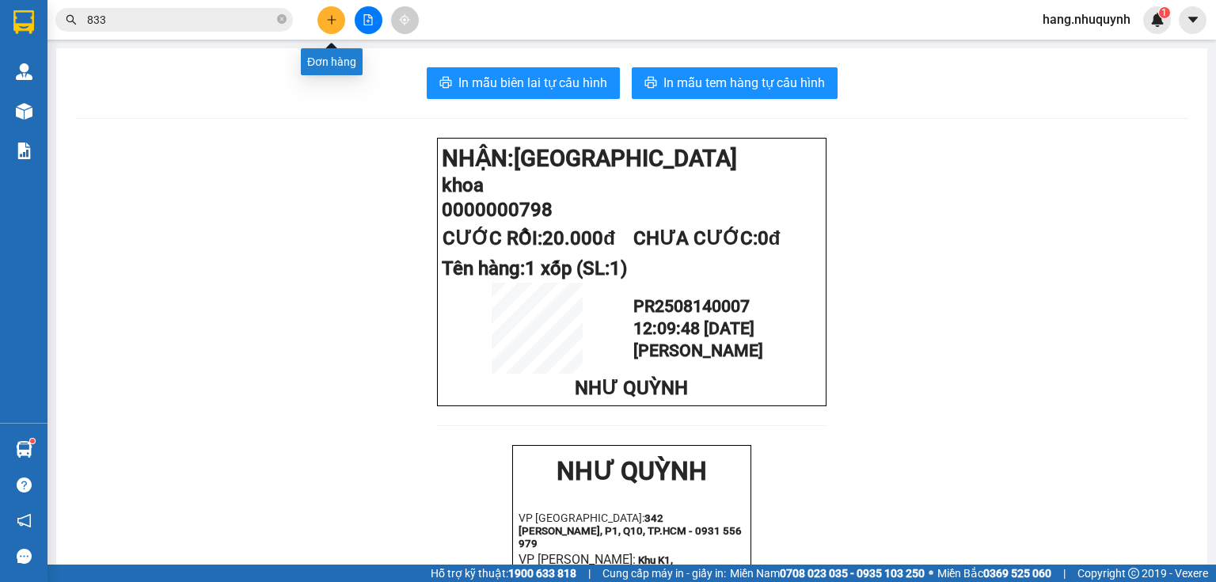
click at [330, 19] on icon "plus" at bounding box center [331, 19] width 11 height 11
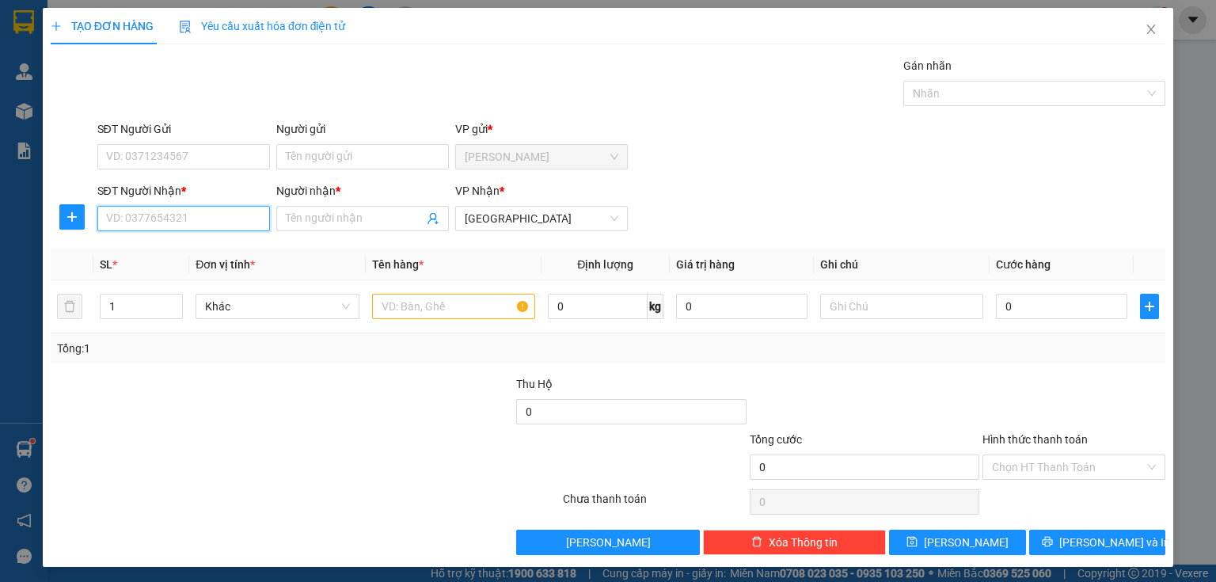
click at [177, 219] on input "SĐT Người Nhận *" at bounding box center [183, 218] width 173 height 25
click at [192, 249] on div "0000000531 - trâm" at bounding box center [182, 249] width 152 height 17
type input "0000000531"
type input "trâm"
type input "20.000"
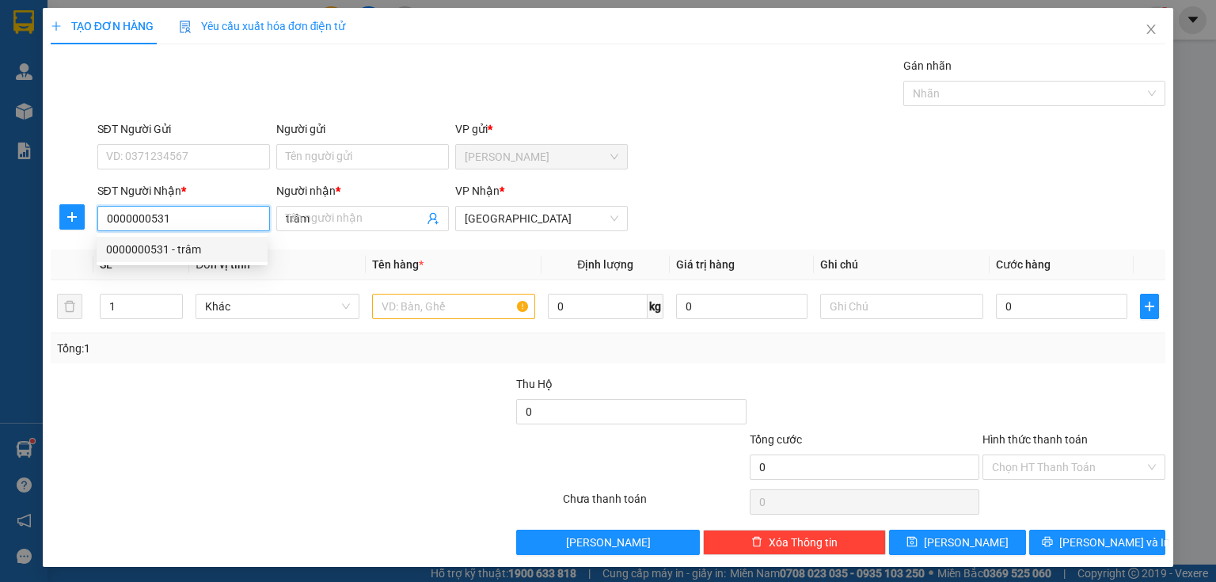
type input "20.000"
type input "0000000531"
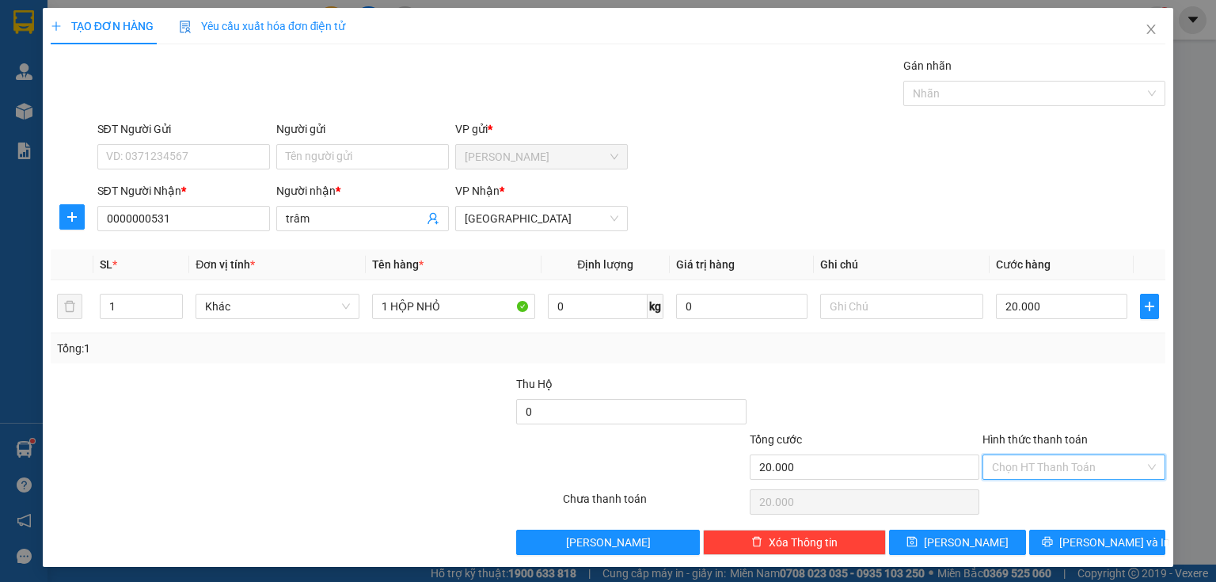
drag, startPoint x: 1055, startPoint y: 461, endPoint x: 1057, endPoint y: 504, distance: 42.8
click at [1058, 480] on div "Hình thức thanh toán Chọn HT Thanh Toán" at bounding box center [1074, 458] width 183 height 55
click at [1055, 504] on div "Tại văn phòng" at bounding box center [1065, 497] width 163 height 17
type input "0"
click at [1071, 542] on button "[PERSON_NAME] và In" at bounding box center [1098, 542] width 137 height 25
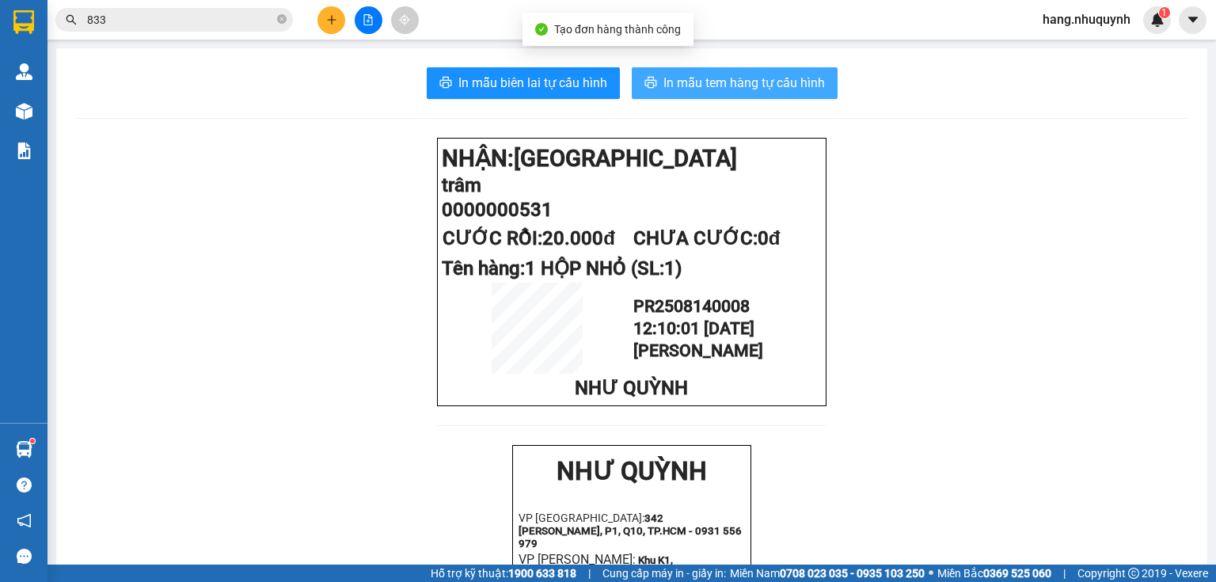
click at [726, 86] on span "In mẫu tem hàng tự cấu hình" at bounding box center [745, 83] width 162 height 20
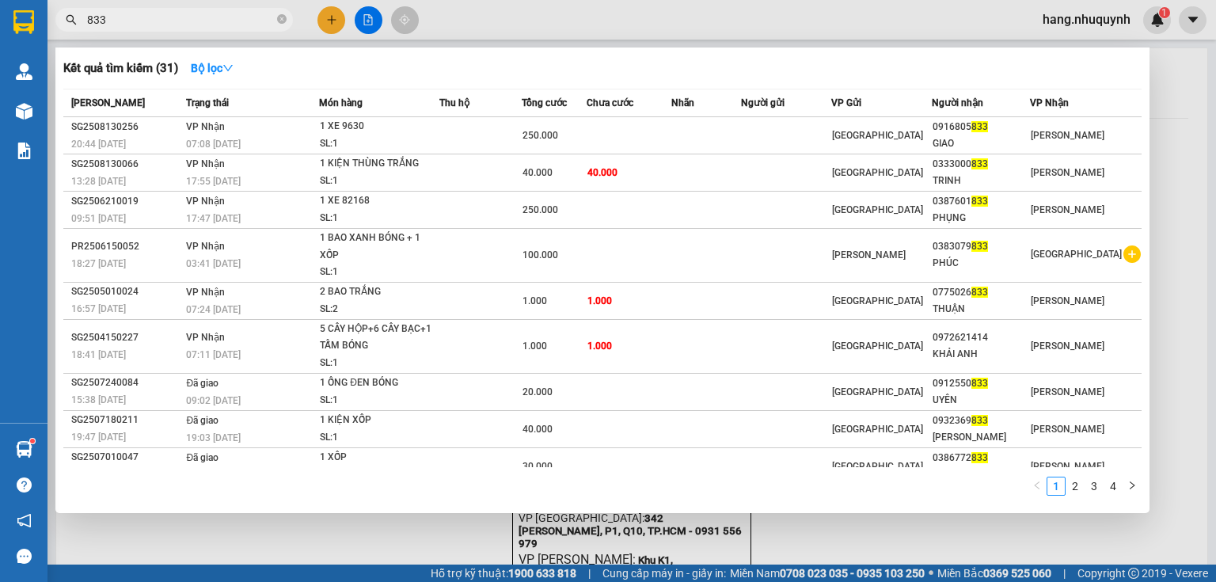
click at [225, 19] on input "833" at bounding box center [180, 19] width 187 height 17
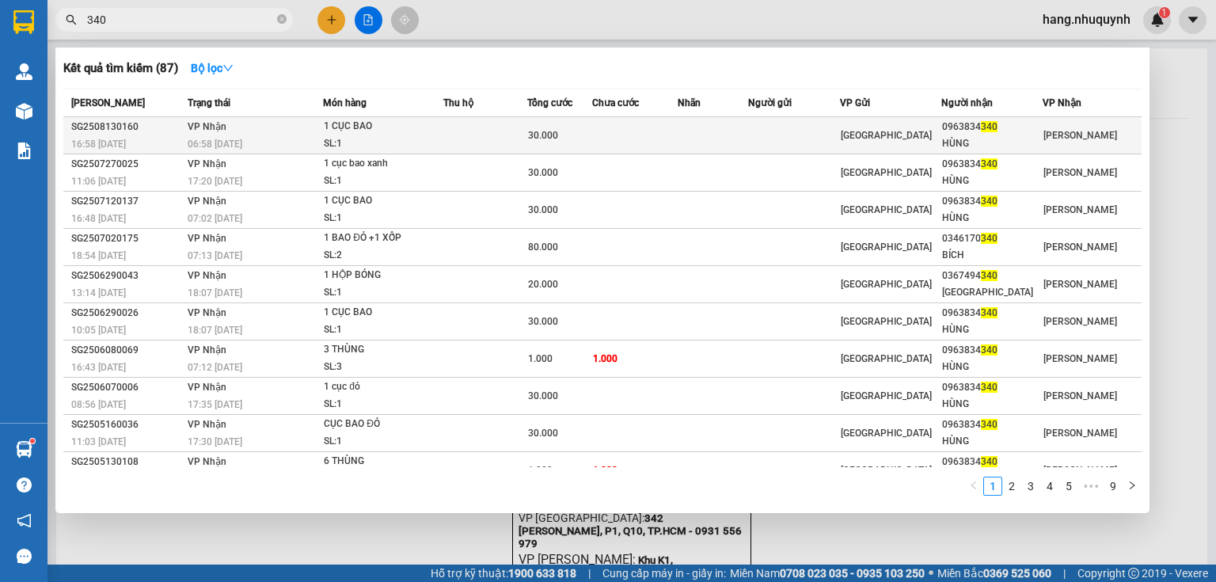
type input "340"
click at [314, 133] on td "VP Nhận 06:58 [DATE]" at bounding box center [254, 135] width 140 height 37
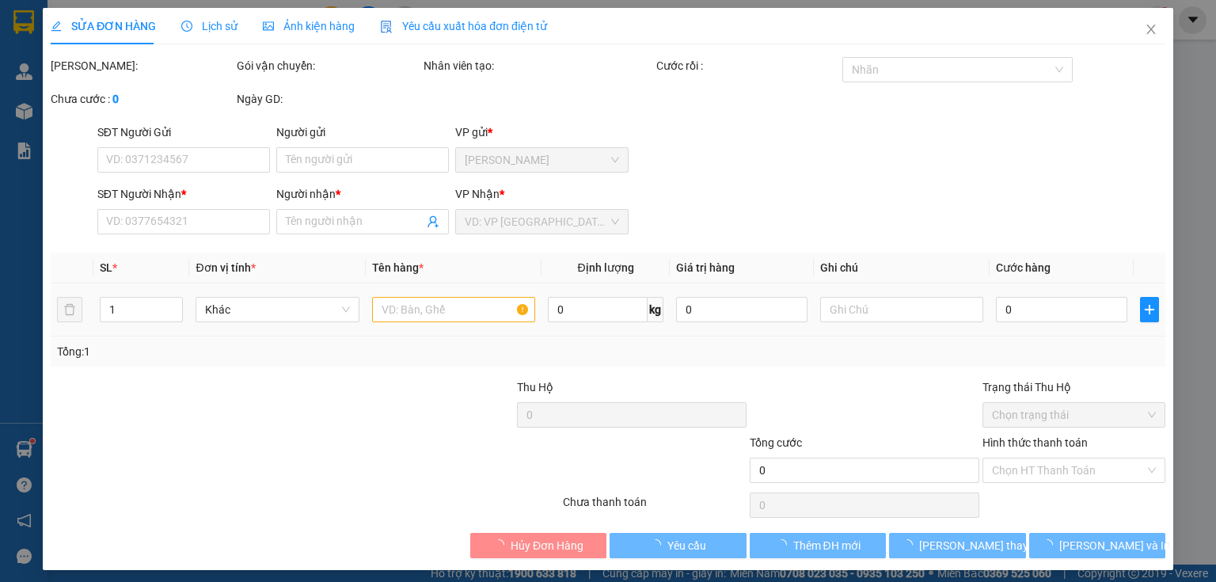
type input "0963834340"
type input "HÙNG"
type input "30.000"
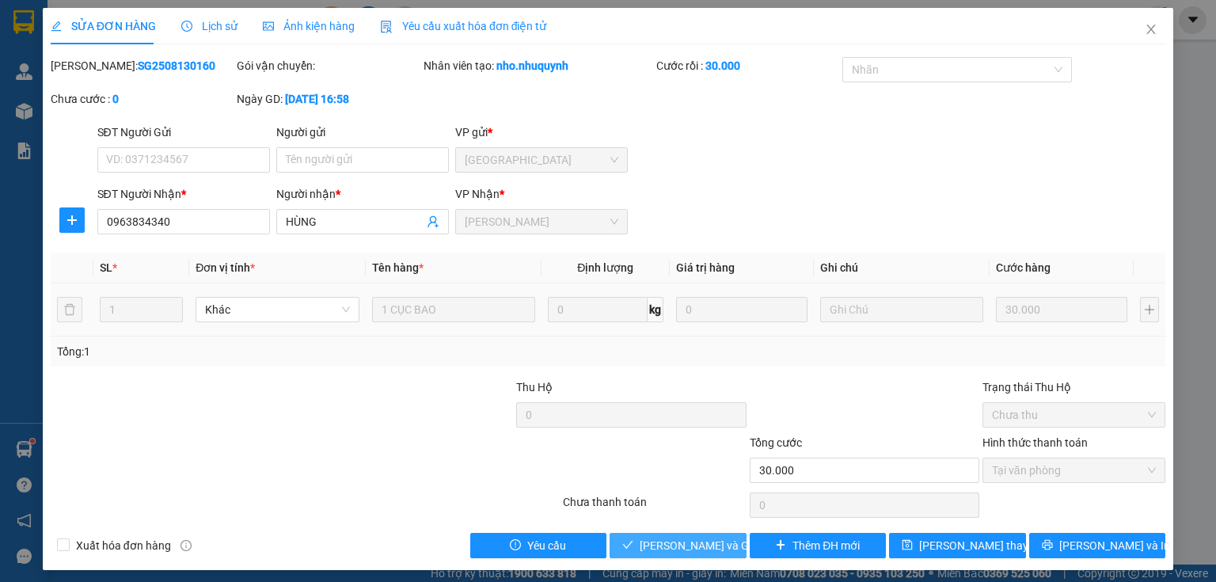
click at [691, 549] on span "[PERSON_NAME] và Giao hàng" at bounding box center [716, 545] width 152 height 17
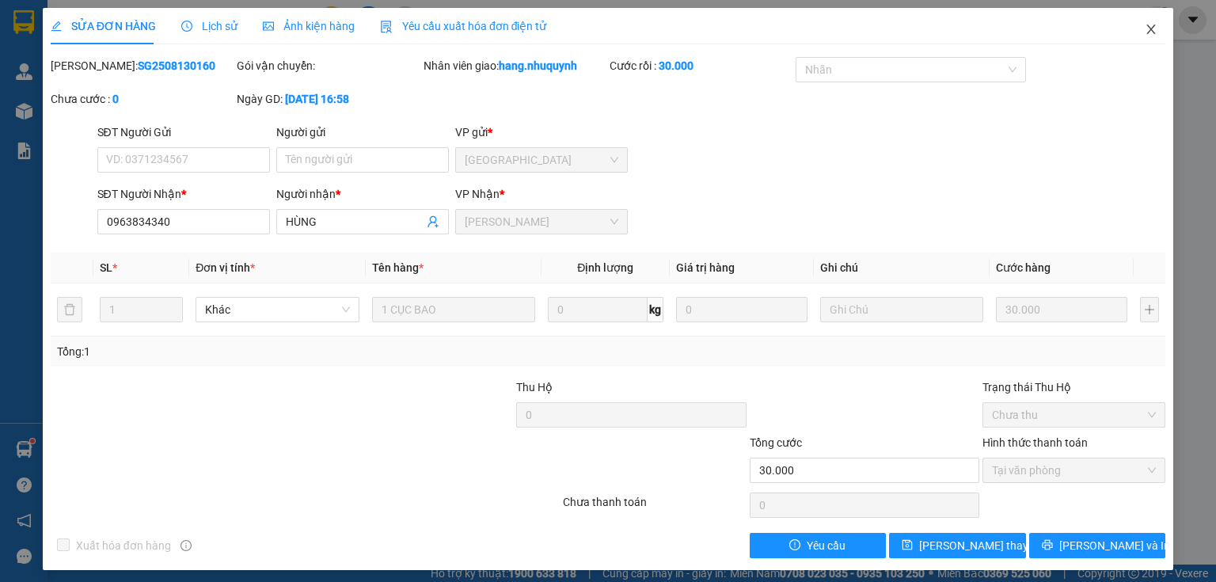
click at [1145, 29] on icon "close" at bounding box center [1151, 29] width 13 height 13
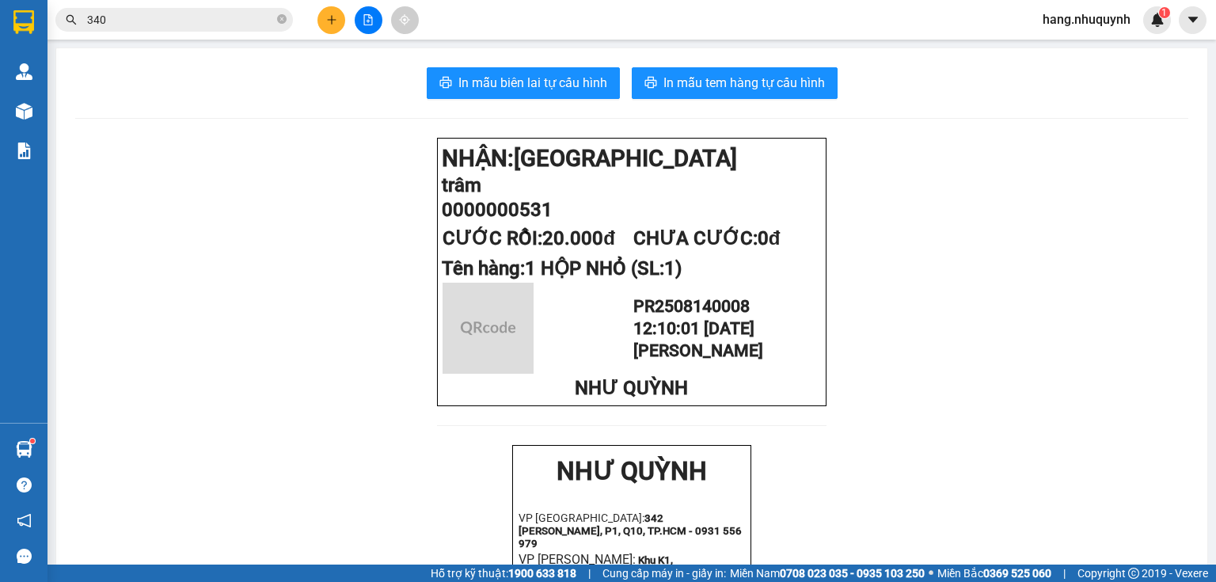
click at [231, 15] on input "340" at bounding box center [180, 19] width 187 height 17
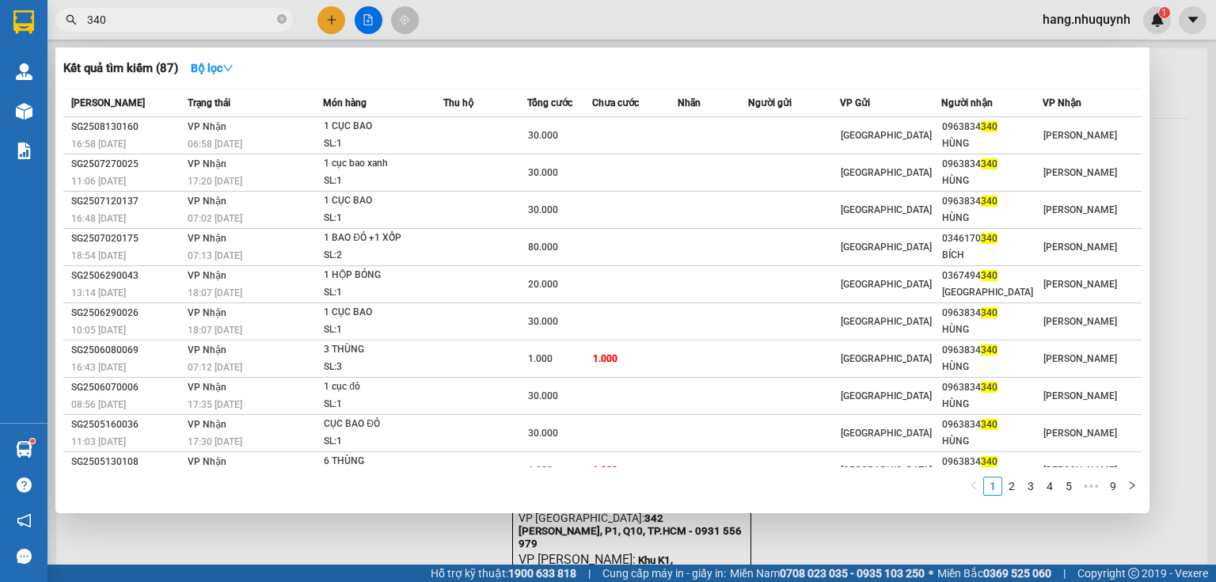
click at [231, 15] on input "340" at bounding box center [180, 19] width 187 height 17
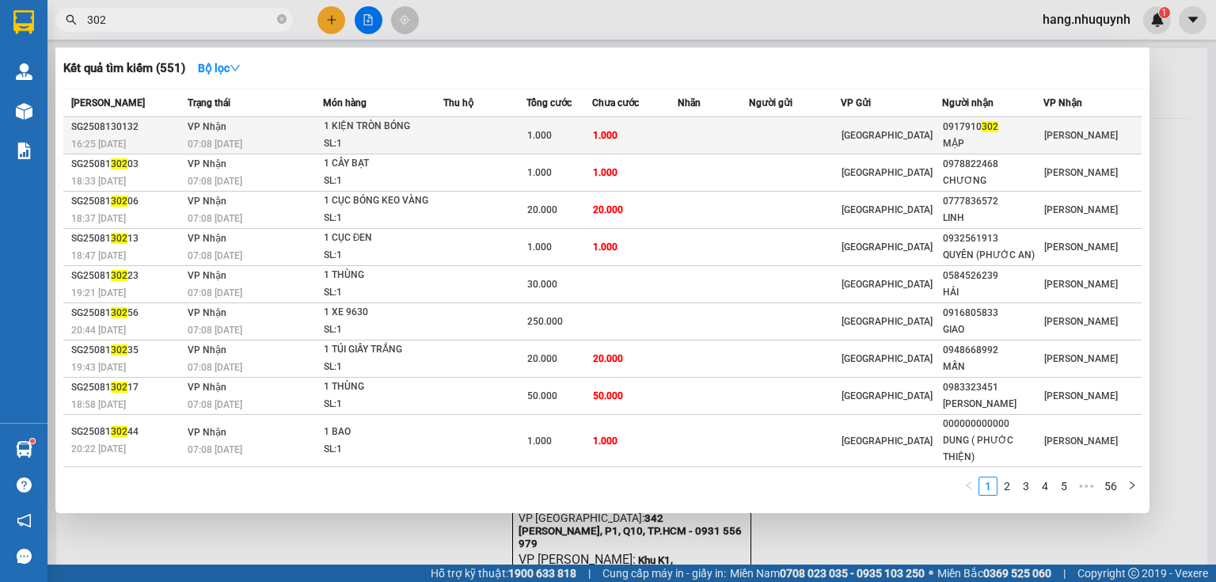
type input "302"
click at [428, 140] on div "SL: 1" at bounding box center [383, 143] width 119 height 17
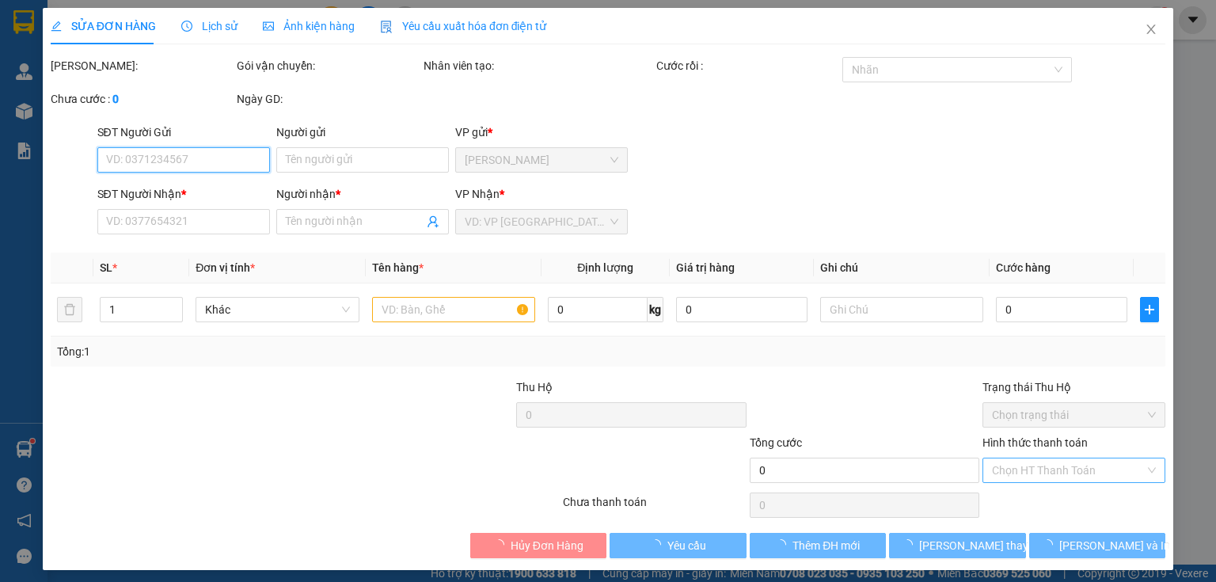
type input "0917910302"
type input "MẬP"
type input "1.000"
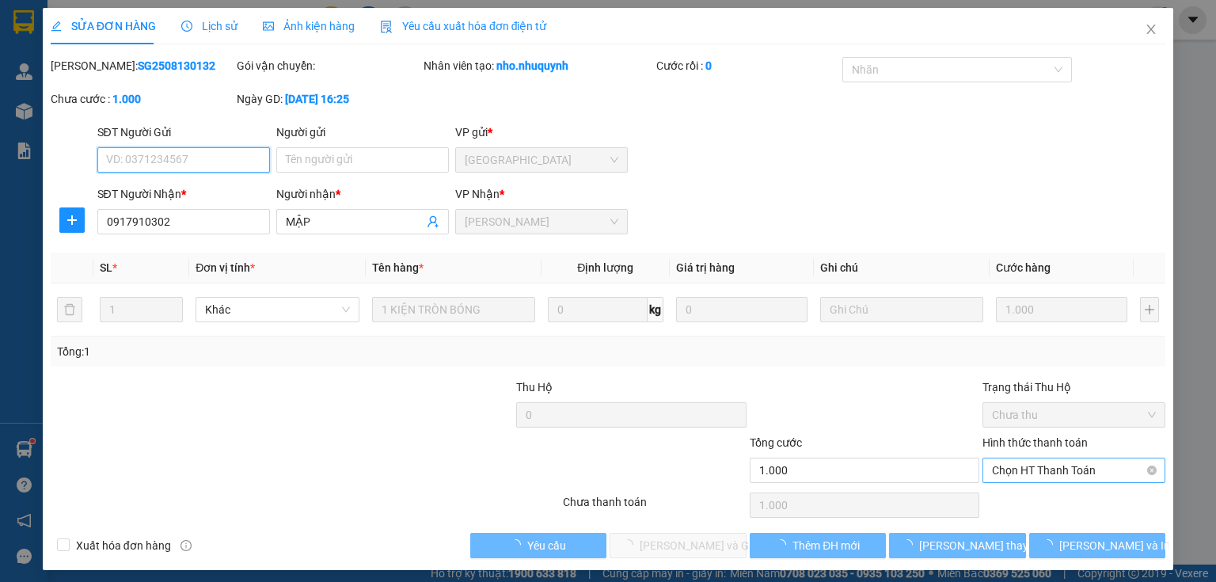
click at [1063, 466] on span "Chọn HT Thanh Toán" at bounding box center [1074, 471] width 164 height 24
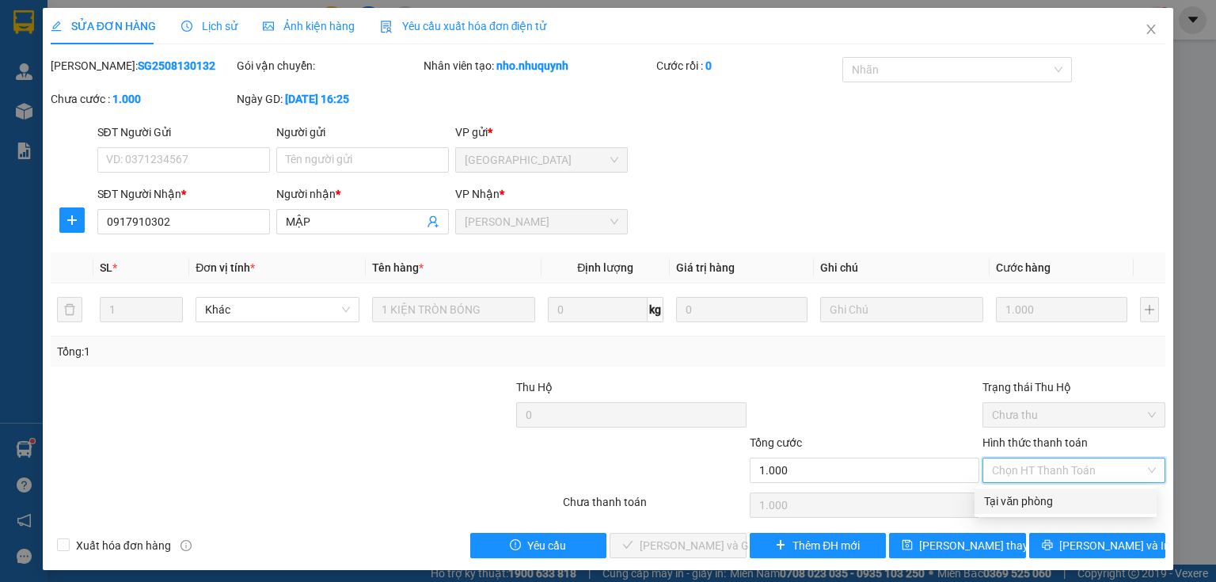
click at [1044, 493] on div "Tại văn phòng" at bounding box center [1065, 501] width 163 height 17
type input "0"
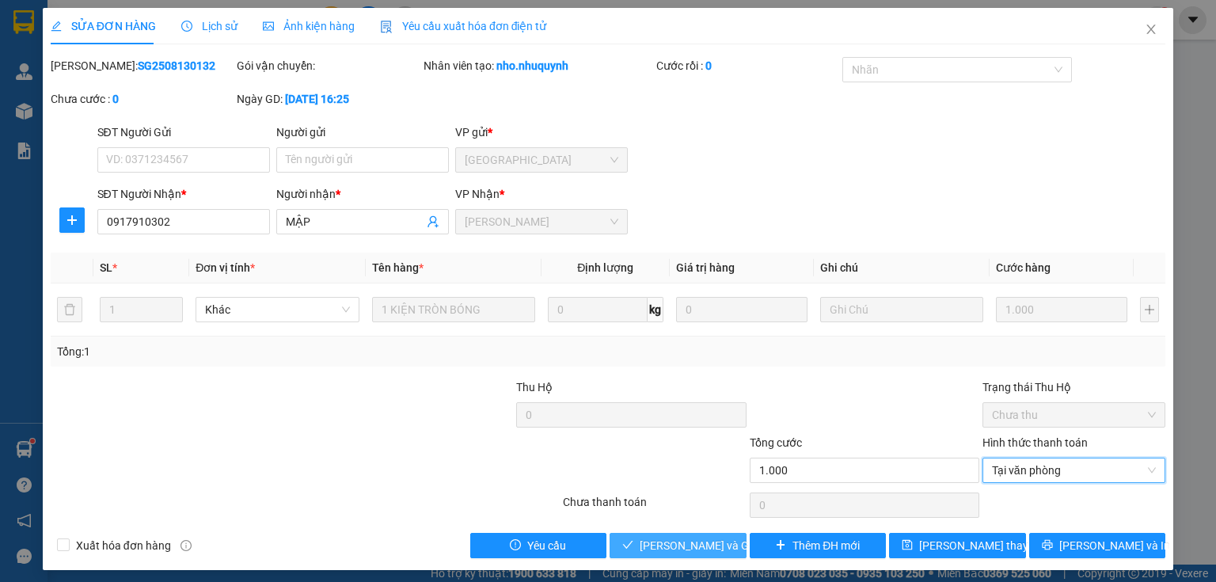
click at [668, 538] on span "[PERSON_NAME] và Giao hàng" at bounding box center [716, 545] width 152 height 17
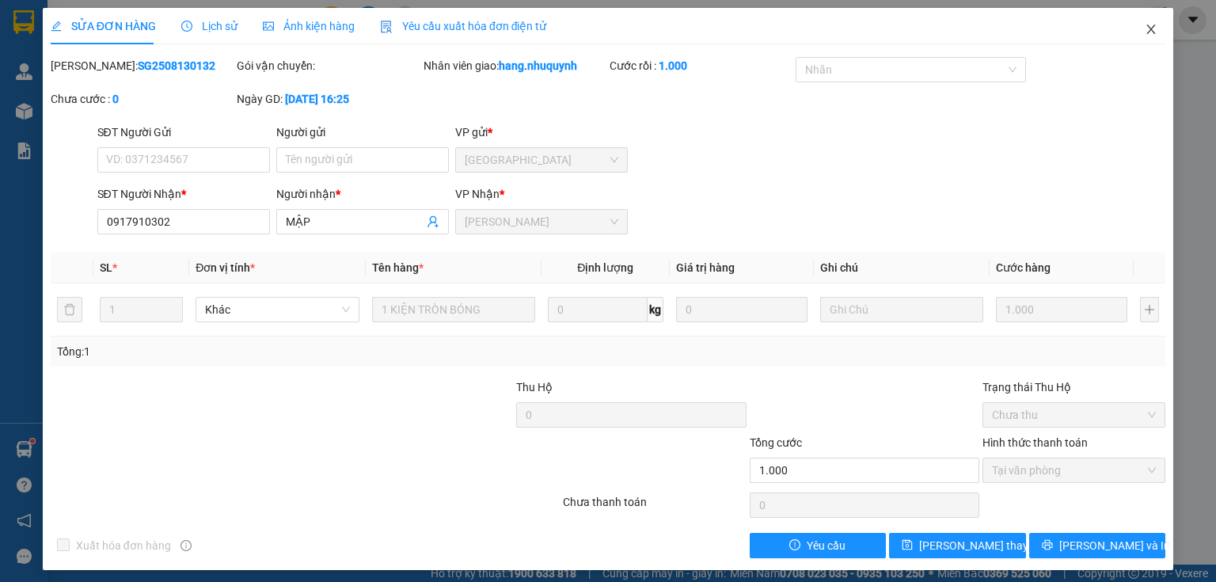
drag, startPoint x: 1141, startPoint y: 25, endPoint x: 974, endPoint y: 5, distance: 168.3
click at [1145, 25] on icon "close" at bounding box center [1151, 29] width 13 height 13
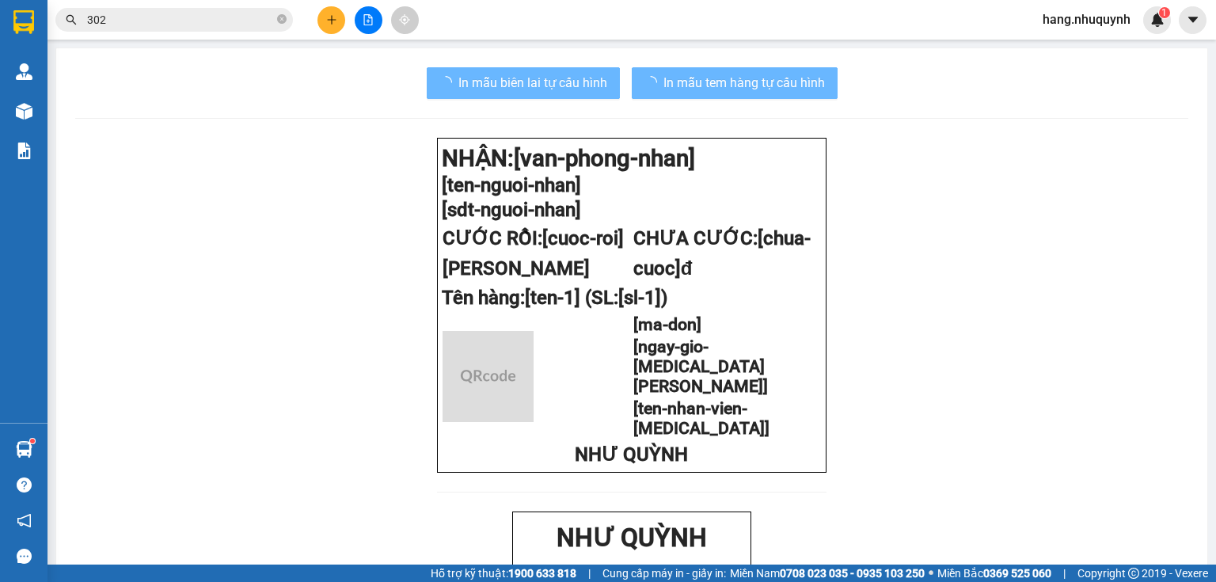
click at [177, 25] on input "302" at bounding box center [180, 19] width 187 height 17
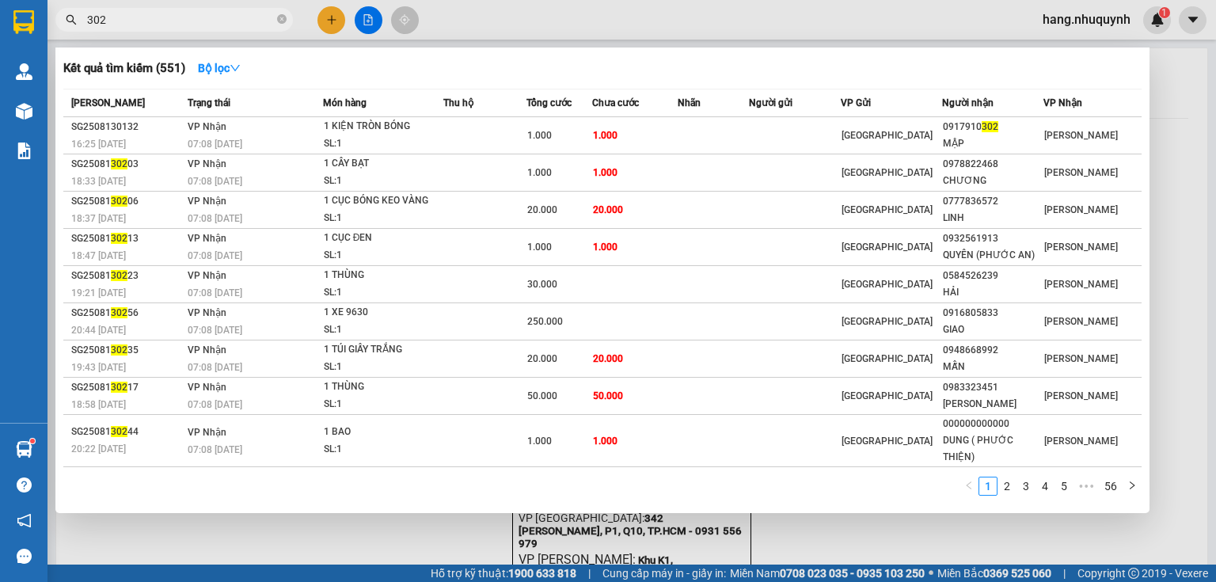
click at [177, 25] on input "302" at bounding box center [180, 19] width 187 height 17
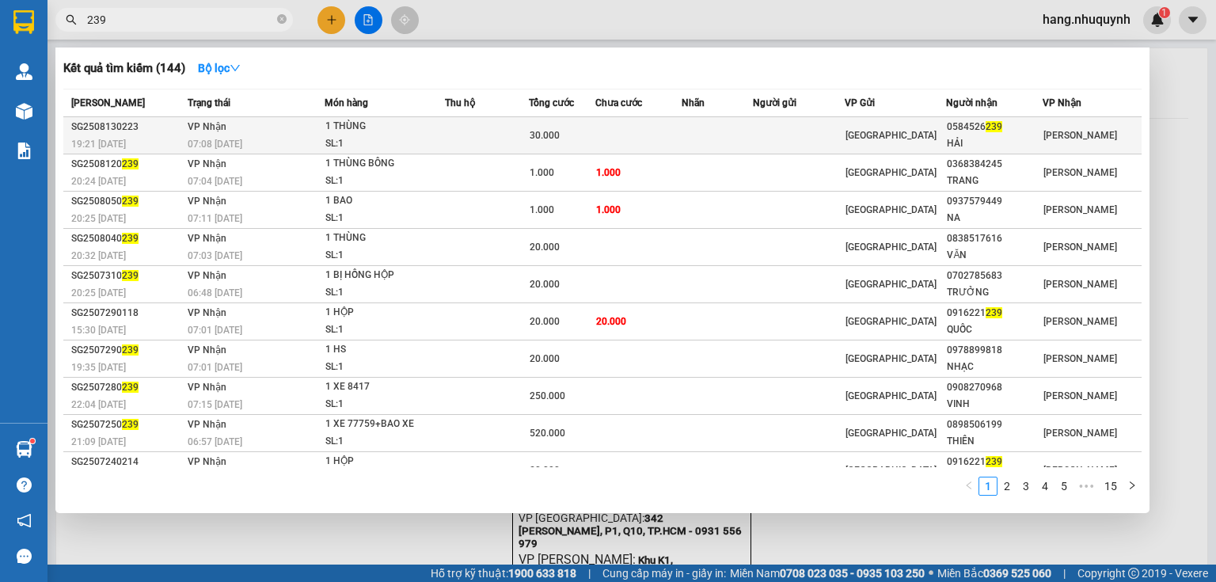
type input "239"
click at [403, 146] on div "SL: 1" at bounding box center [385, 143] width 119 height 17
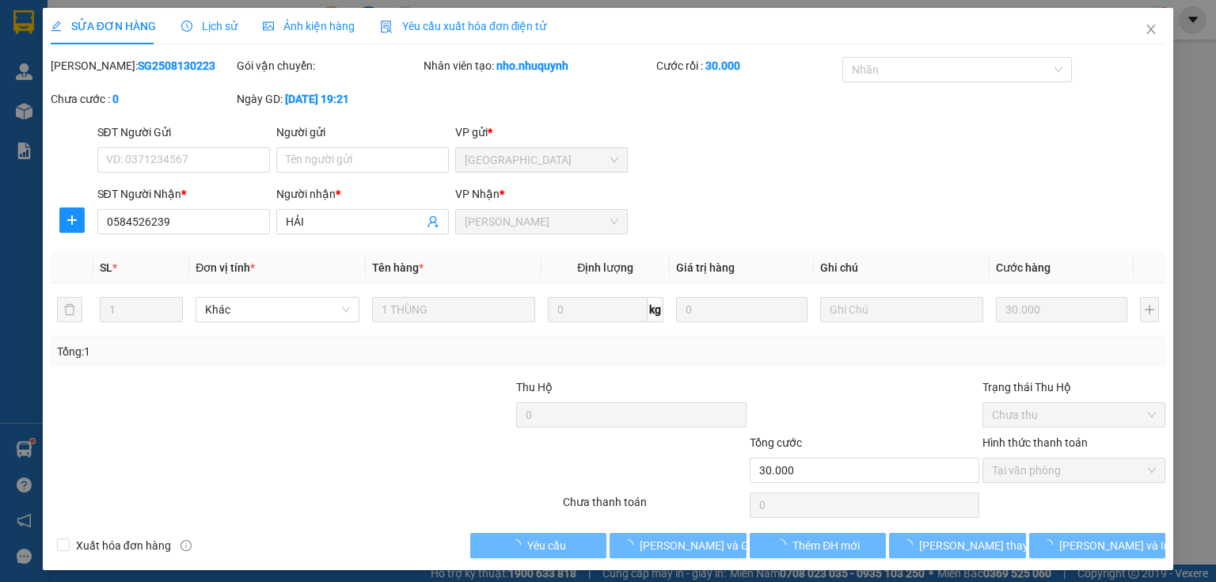
type input "0584526239"
type input "HẢI"
type input "30.000"
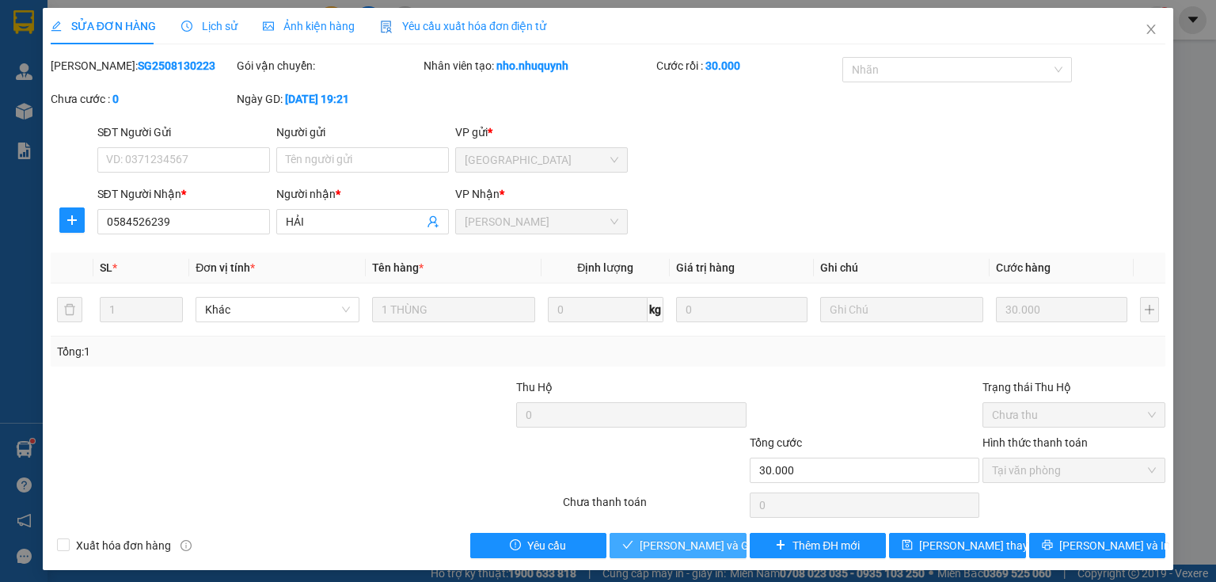
click at [683, 546] on span "[PERSON_NAME] và Giao hàng" at bounding box center [716, 545] width 152 height 17
